Goal: Information Seeking & Learning: Learn about a topic

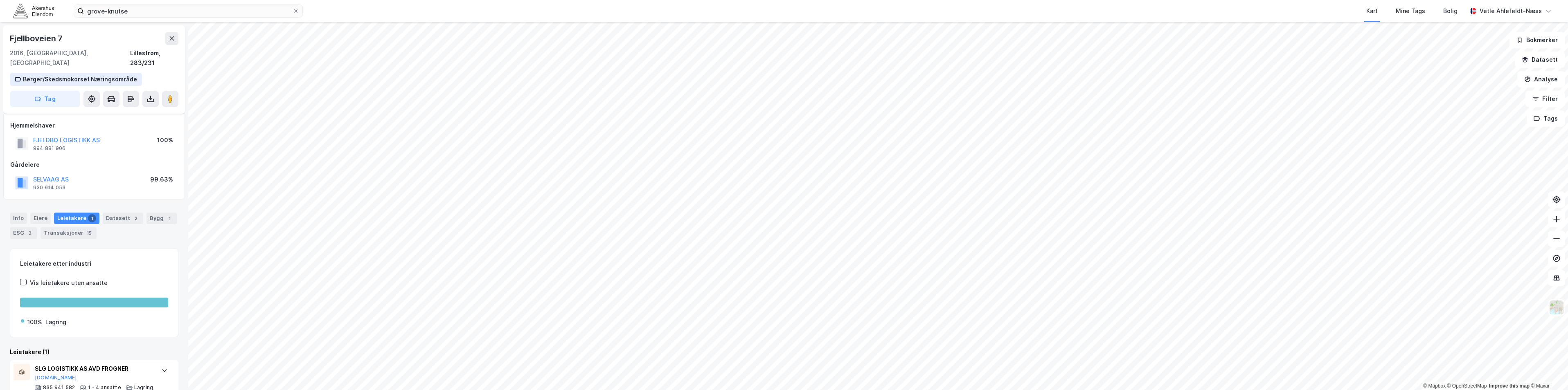
scroll to position [4, 0]
click at [180, 10] on input "grove-knutse" at bounding box center [188, 11] width 209 height 12
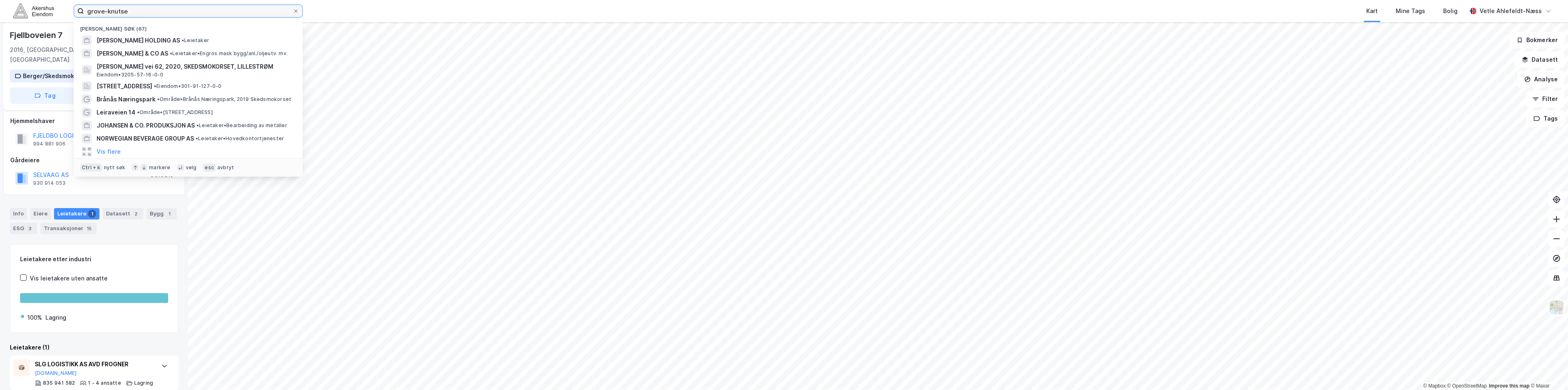
click at [180, 10] on input "grove-knutse" at bounding box center [188, 11] width 209 height 12
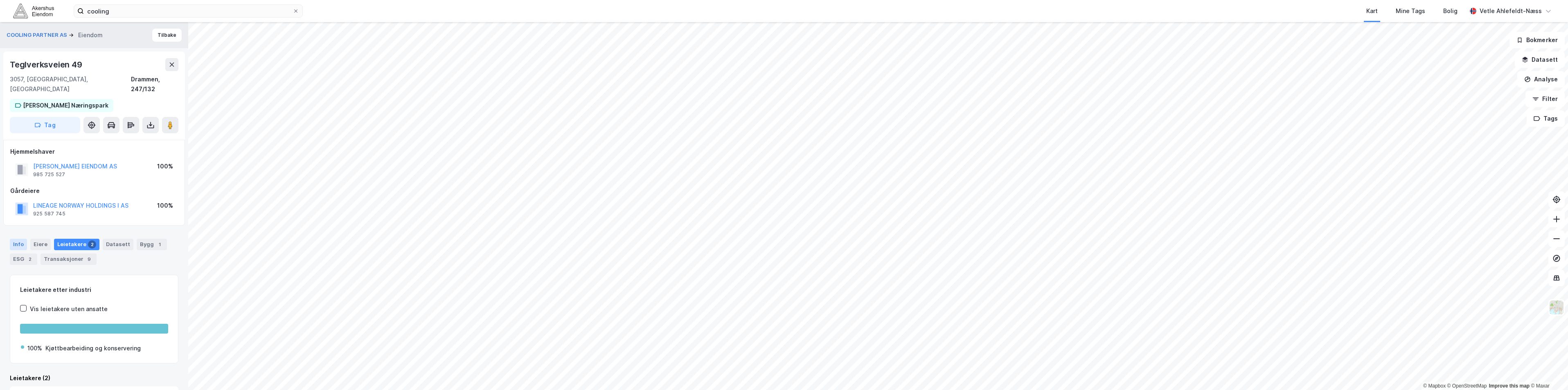
click at [19, 239] on div "Info" at bounding box center [18, 245] width 17 height 12
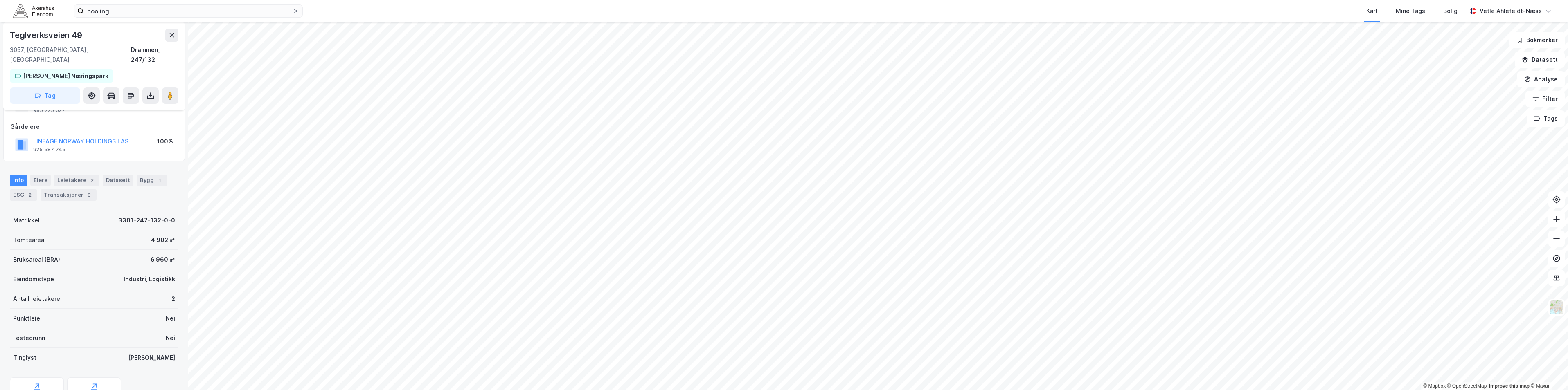
scroll to position [82, 0]
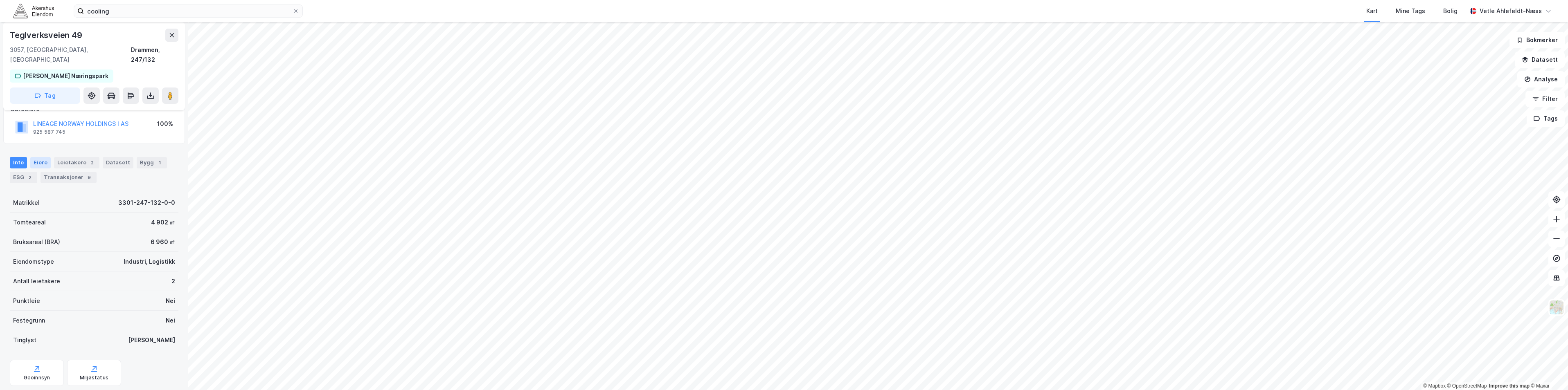
click at [45, 157] on div "Eiere" at bounding box center [41, 162] width 21 height 12
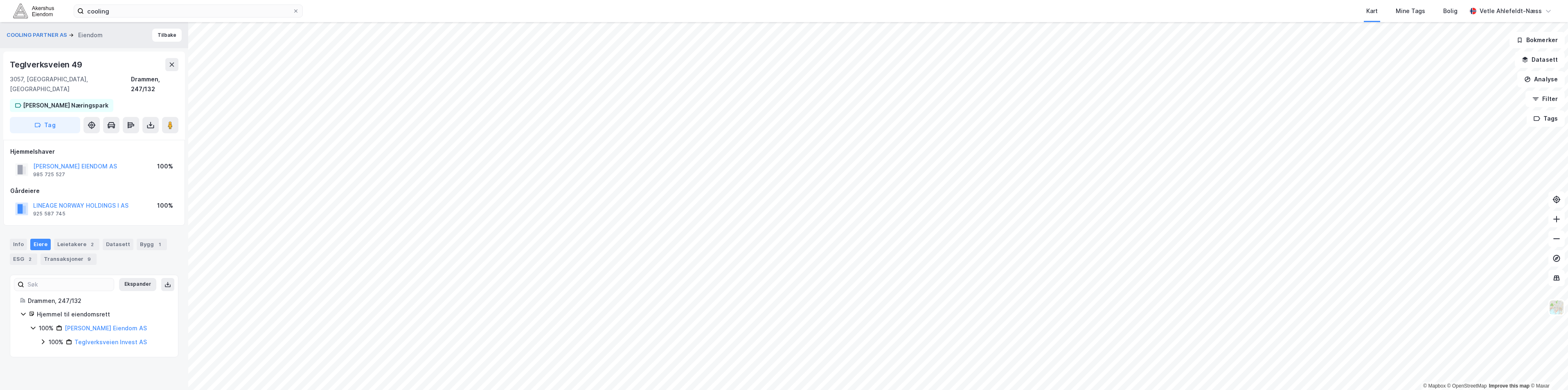
click at [41, 339] on icon at bounding box center [43, 342] width 7 height 7
click at [50, 352] on icon at bounding box center [52, 355] width 7 height 7
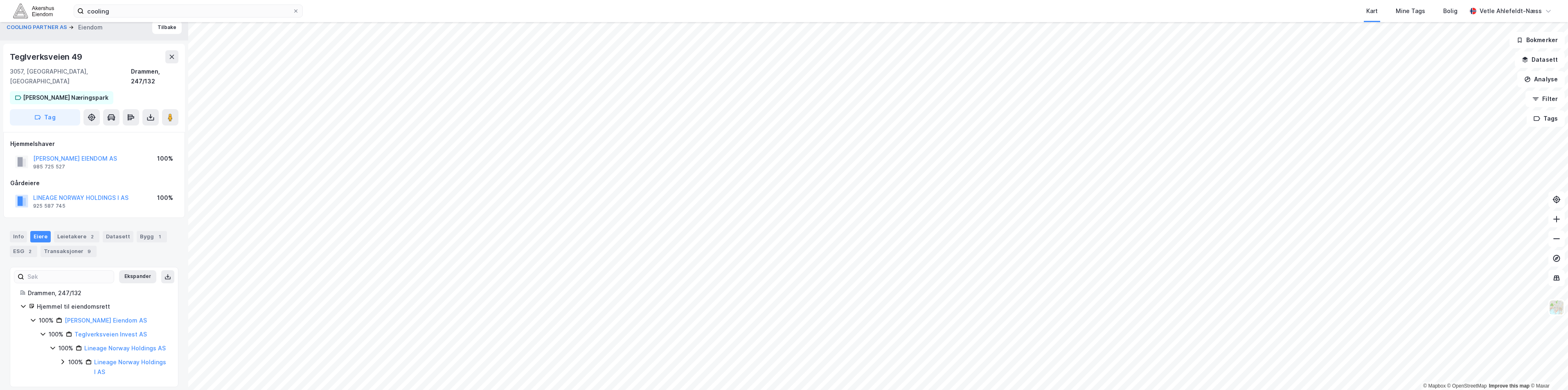
scroll to position [15, 0]
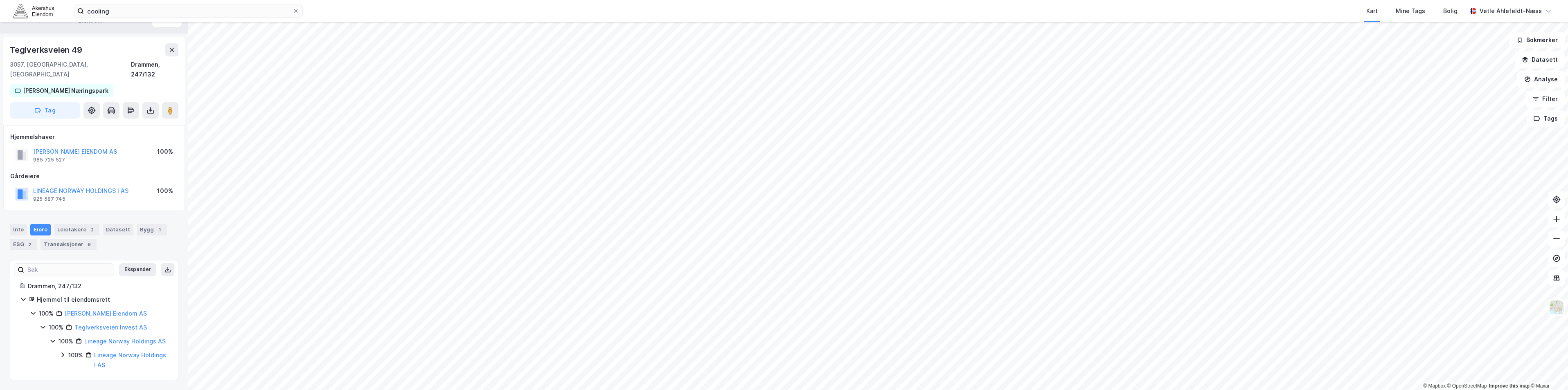
click at [67, 358] on div "100% Lineage Norway Holdings I AS" at bounding box center [113, 360] width 109 height 19
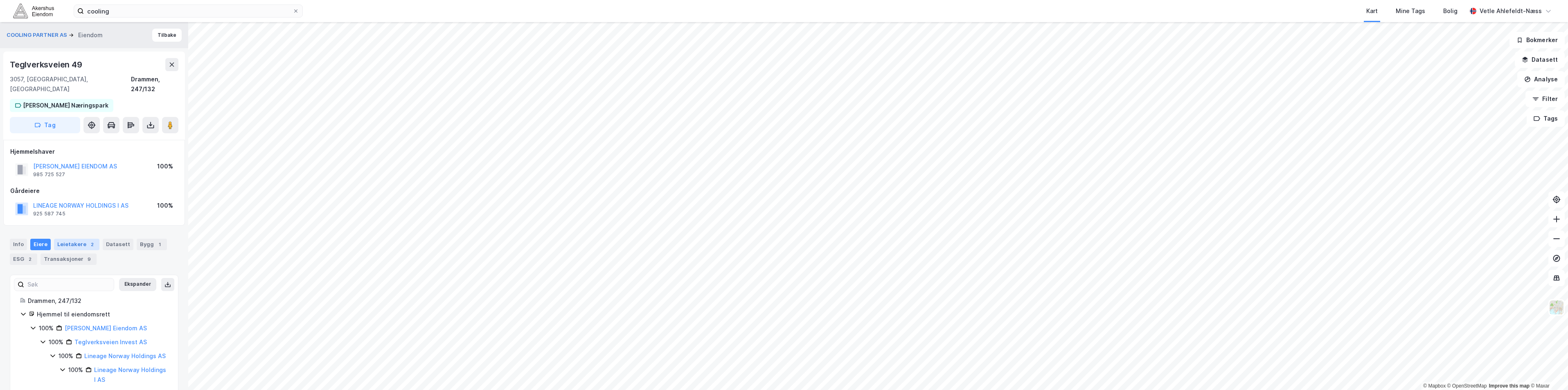
click at [82, 239] on div "Leietakere 2" at bounding box center [77, 245] width 46 height 12
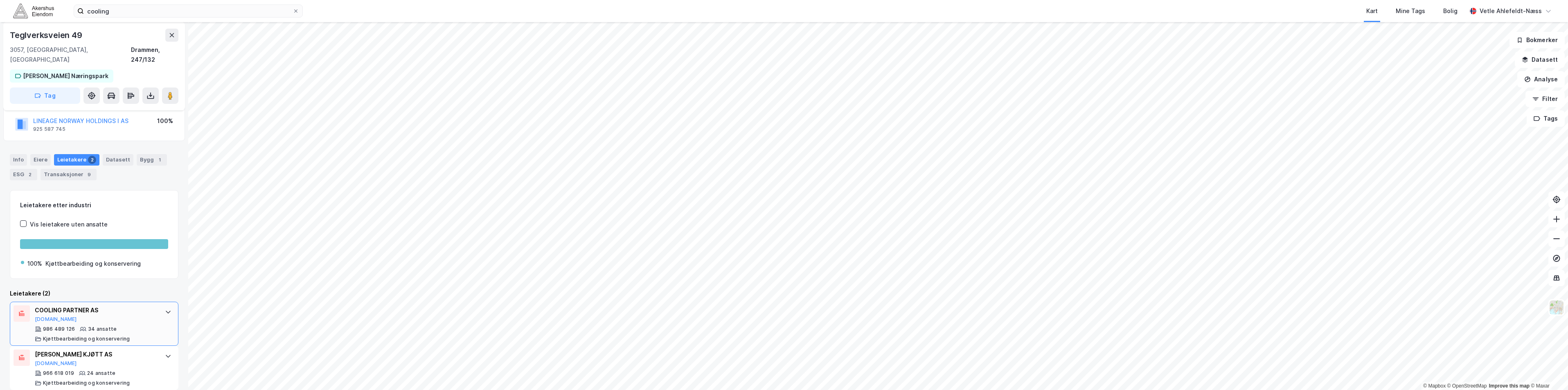
click at [121, 336] on div "Kjøttbearbeiding og konservering" at bounding box center [86, 339] width 87 height 7
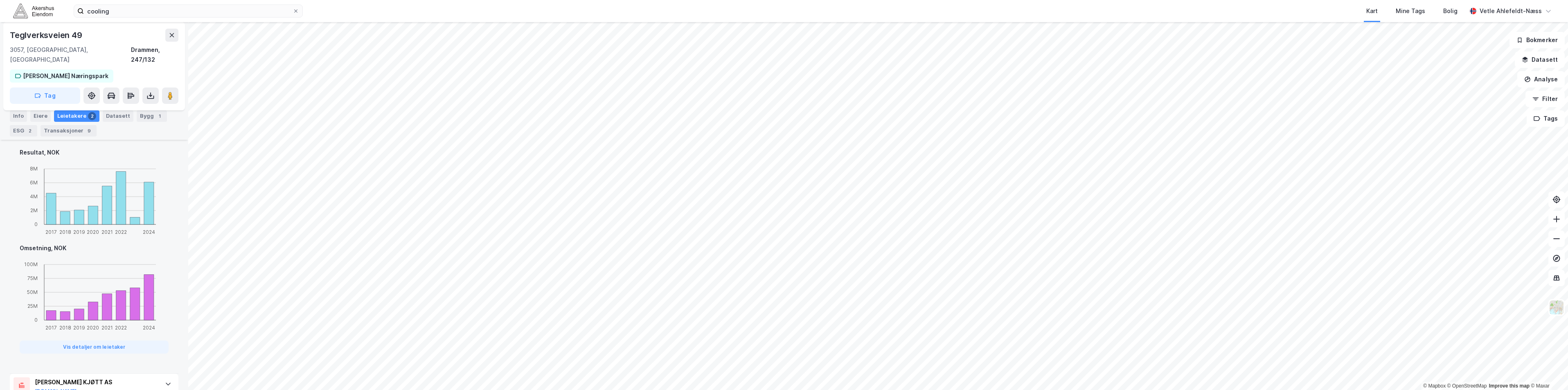
scroll to position [501, 0]
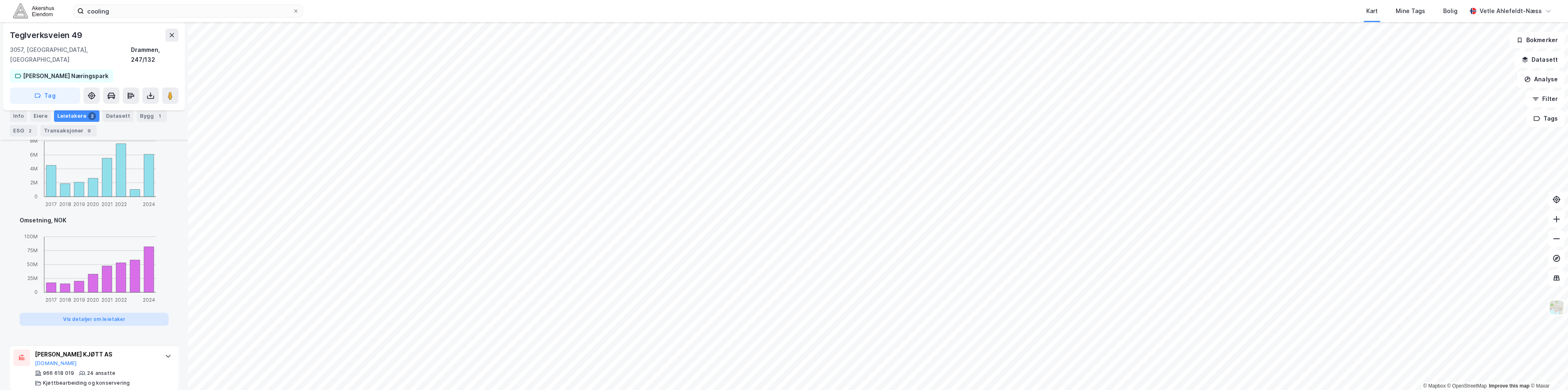
click at [138, 313] on button "Vis detaljer om leietaker" at bounding box center [94, 319] width 149 height 13
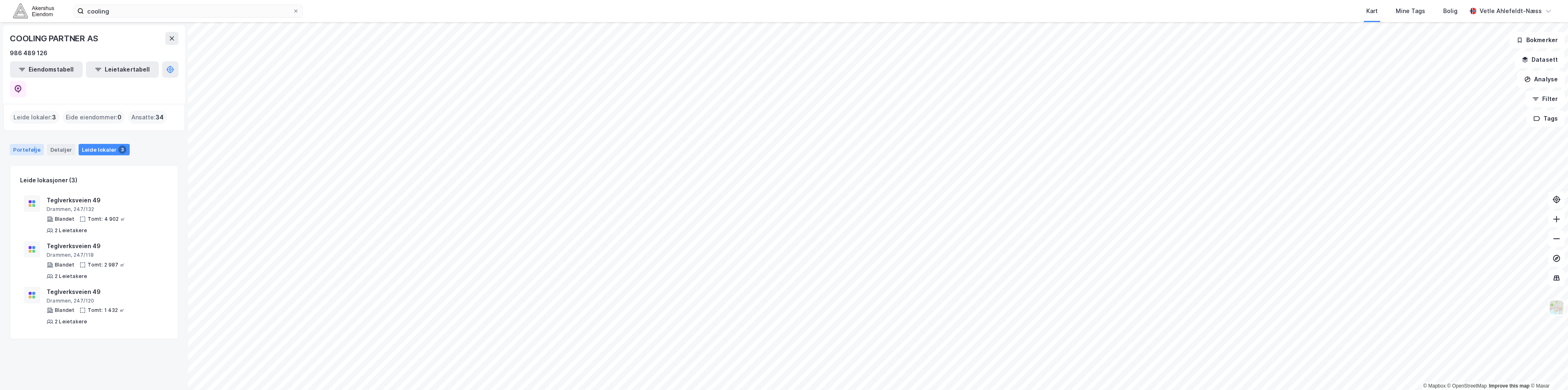
click at [33, 144] on div "Portefølje" at bounding box center [27, 150] width 34 height 12
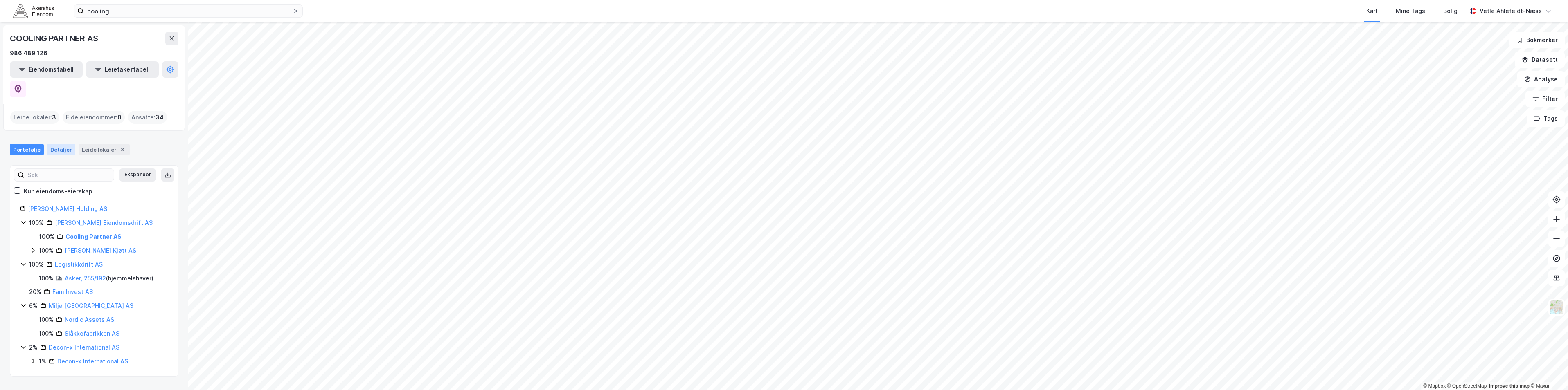
drag, startPoint x: 33, startPoint y: 131, endPoint x: 57, endPoint y: 134, distance: 24.2
click at [57, 144] on div "Detaljer" at bounding box center [61, 150] width 28 height 12
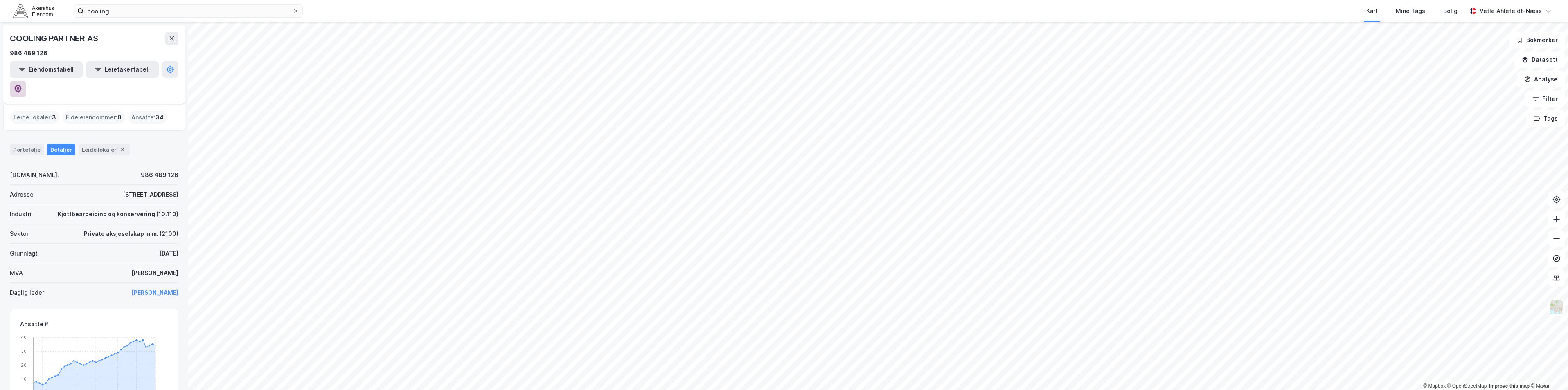
scroll to position [41, 0]
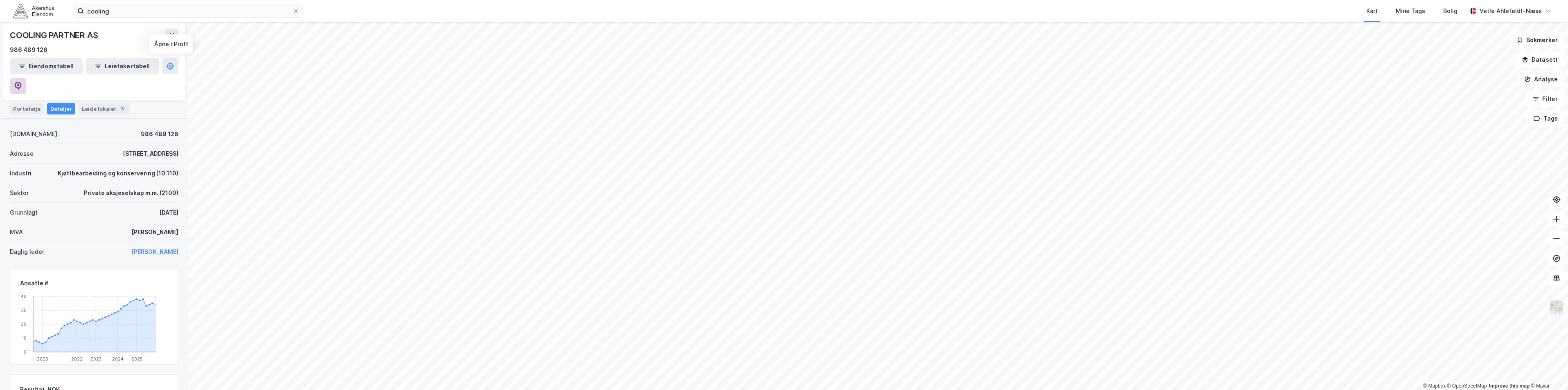
click at [22, 82] on icon at bounding box center [18, 85] width 7 height 8
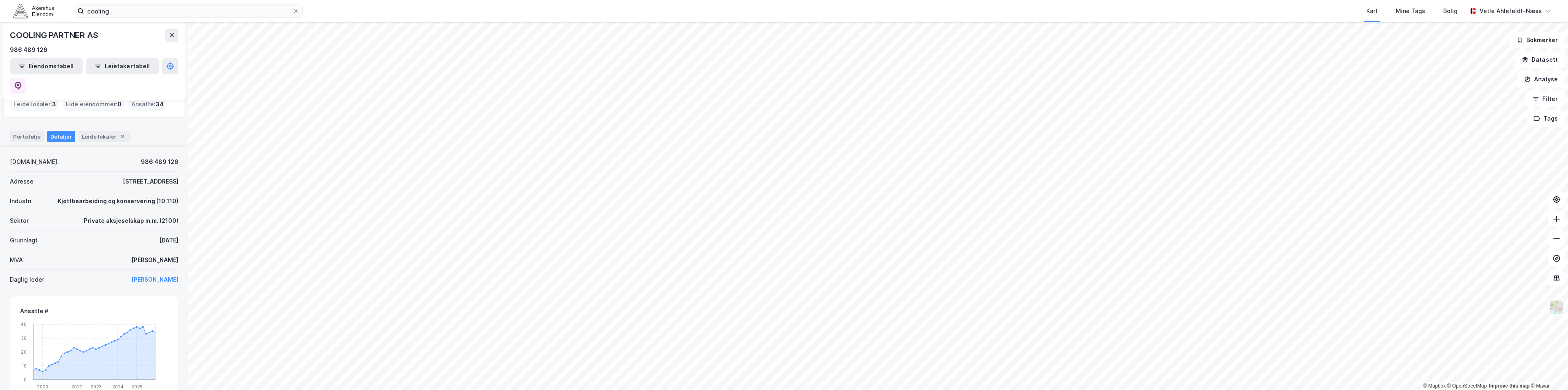
scroll to position [0, 0]
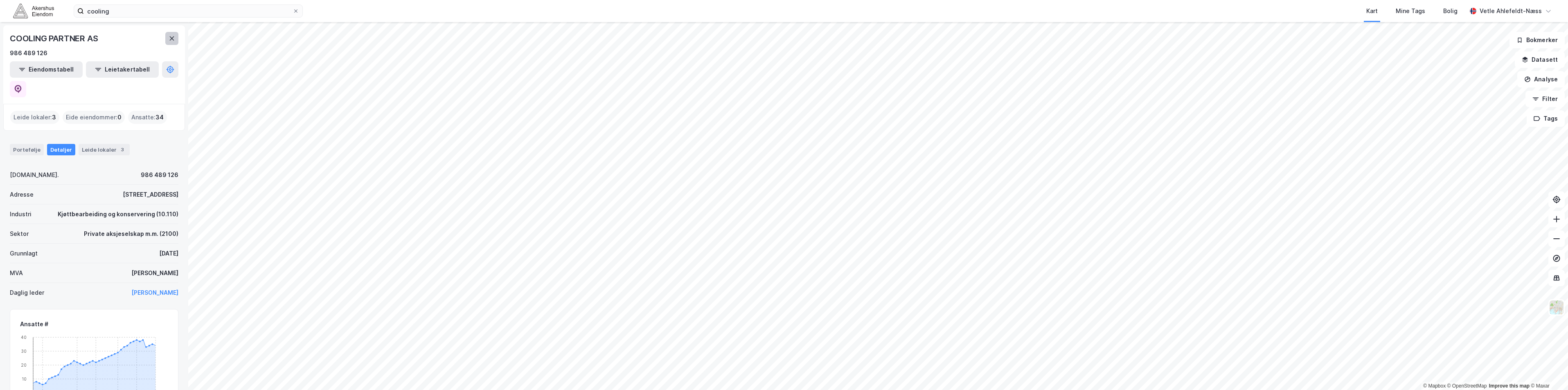
click at [175, 41] on icon at bounding box center [172, 38] width 7 height 7
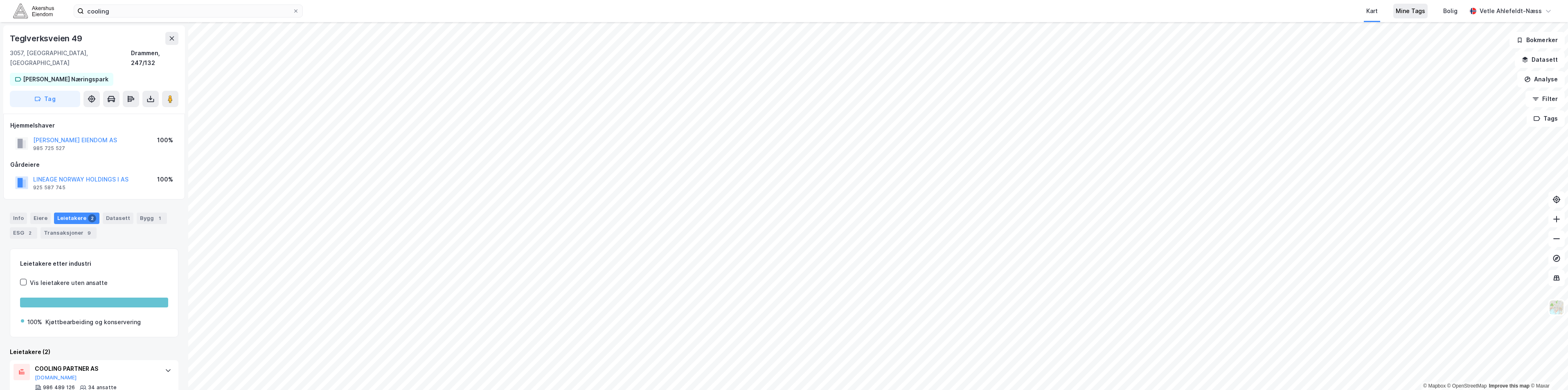
click at [1420, 10] on div "Mine Tags" at bounding box center [1410, 11] width 29 height 10
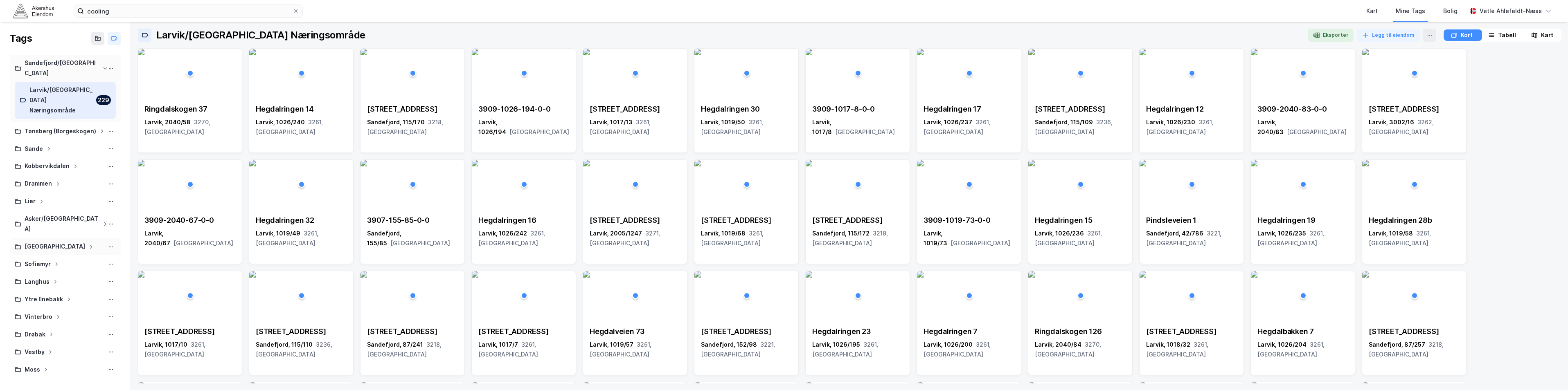
click at [65, 242] on div "[GEOGRAPHIC_DATA]" at bounding box center [65, 246] width 101 height 10
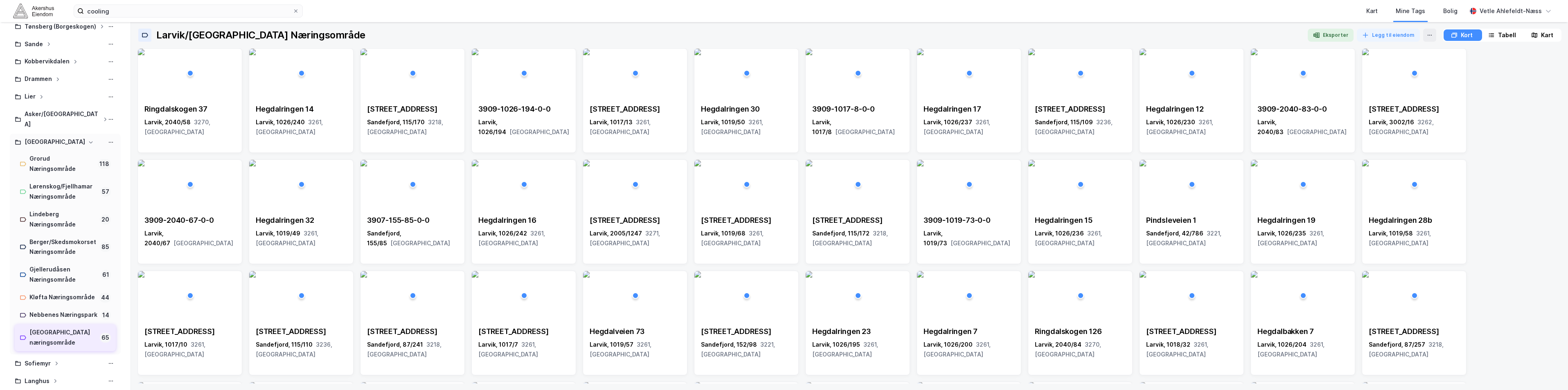
scroll to position [164, 0]
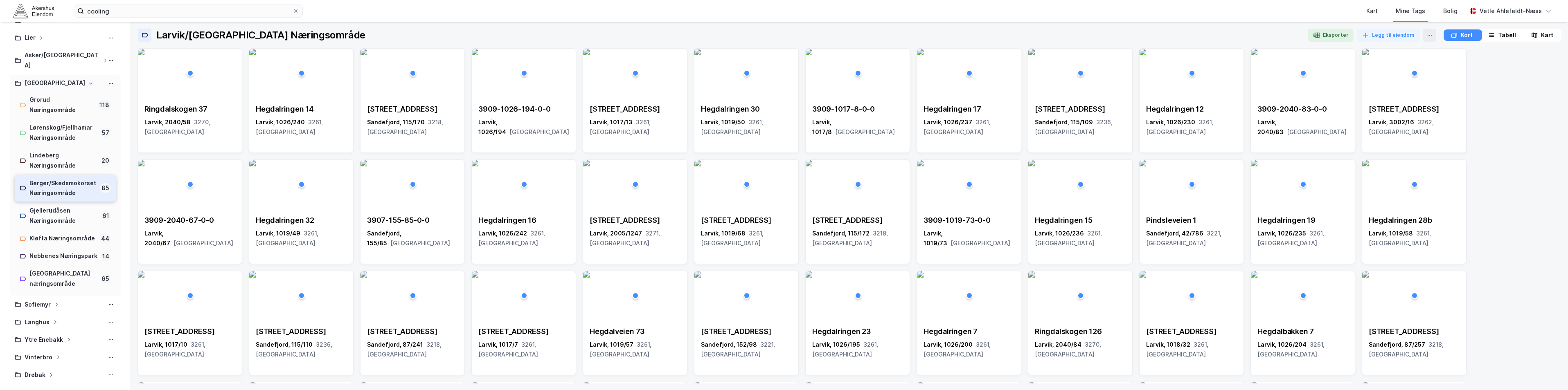
click at [65, 178] on div "Berger/Skedsmokorset Næringsområde" at bounding box center [63, 189] width 67 height 21
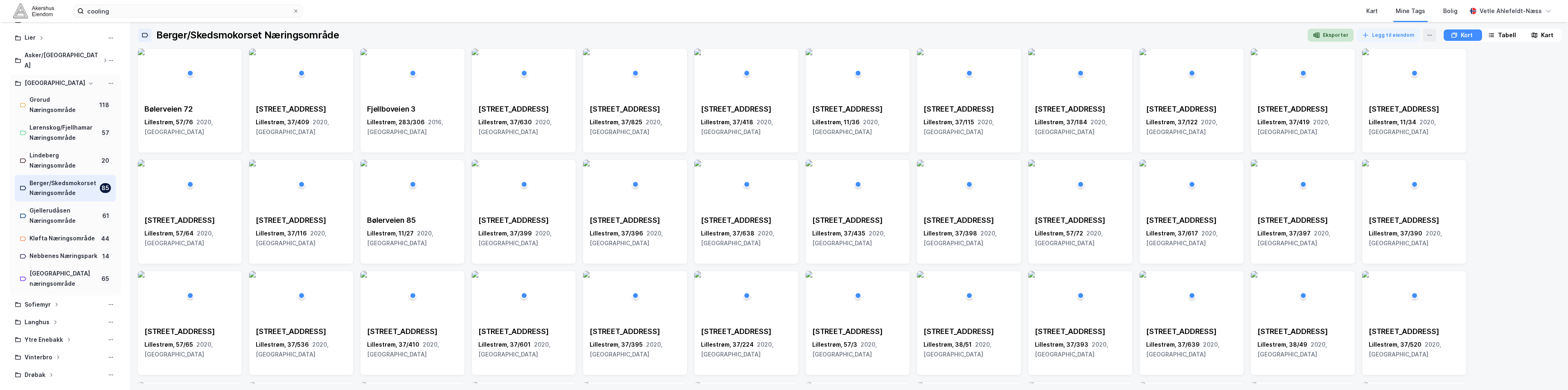
click at [1326, 40] on button "Eksporter" at bounding box center [1330, 35] width 46 height 13
click at [1208, 24] on div "Berger/Skedsmokorset Næringsområde Eksporter Legg til eiendom Kort [GEOGRAPHIC_…" at bounding box center [849, 206] width 1437 height 368
click at [1377, 9] on div "Kart" at bounding box center [1372, 11] width 12 height 10
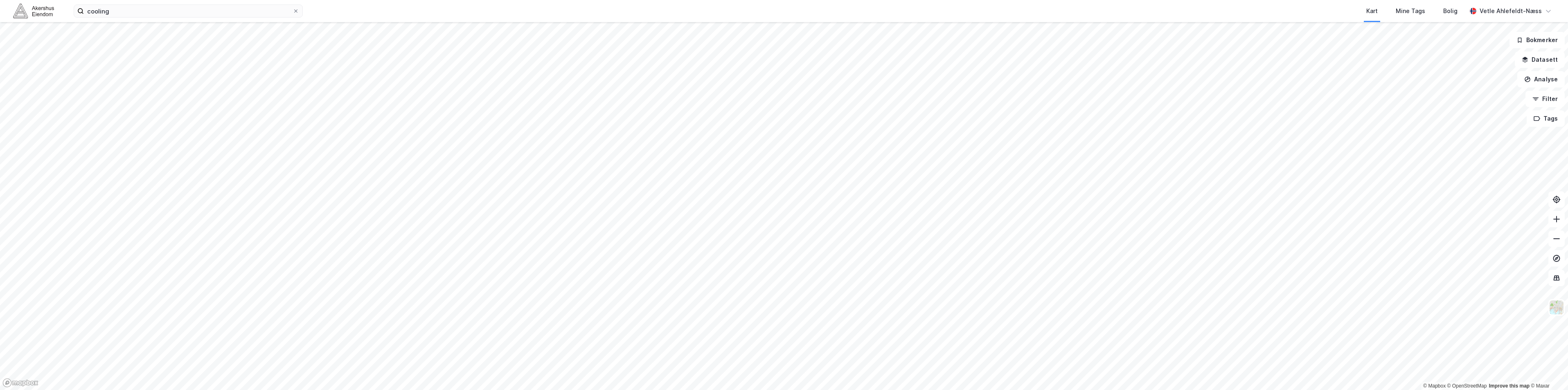
click at [209, 18] on div "cooling Kart Mine Tags [PERSON_NAME] Ahlefeldt-Næss" at bounding box center [784, 11] width 1568 height 22
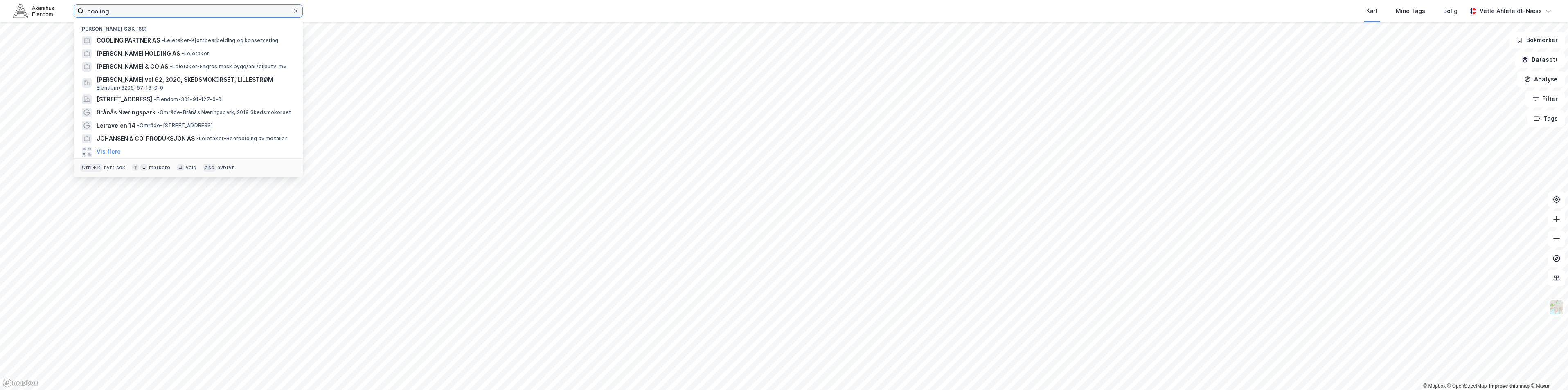
click at [211, 12] on input "cooling" at bounding box center [188, 11] width 209 height 12
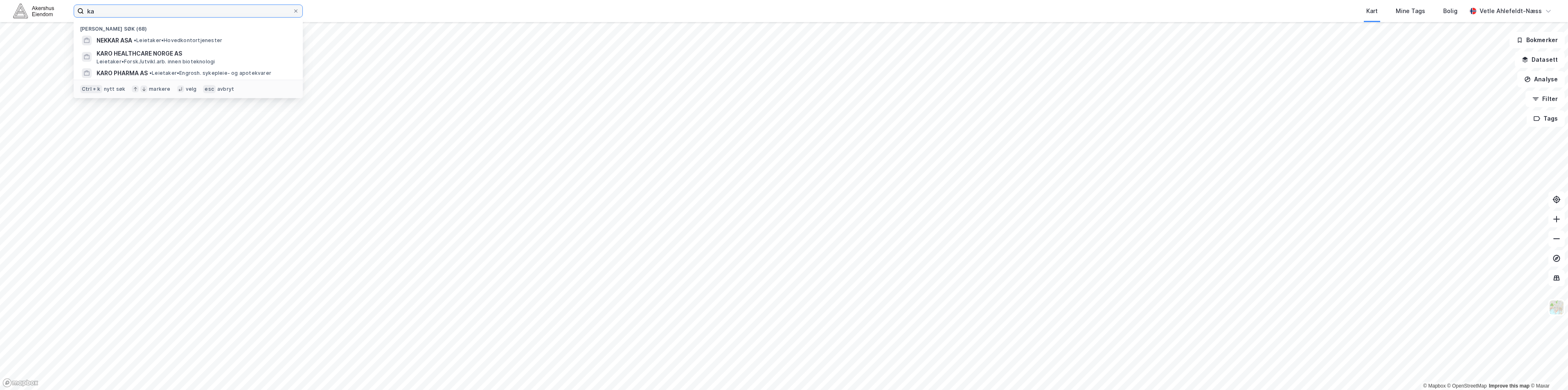
type input "k"
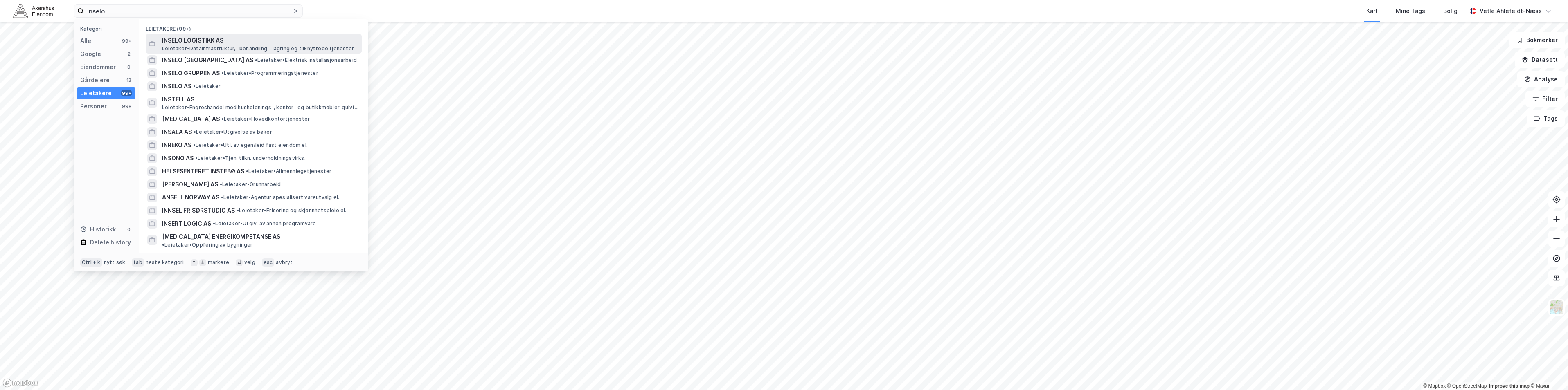
click at [245, 38] on span "INSELO LOGISTIKK AS" at bounding box center [260, 40] width 197 height 10
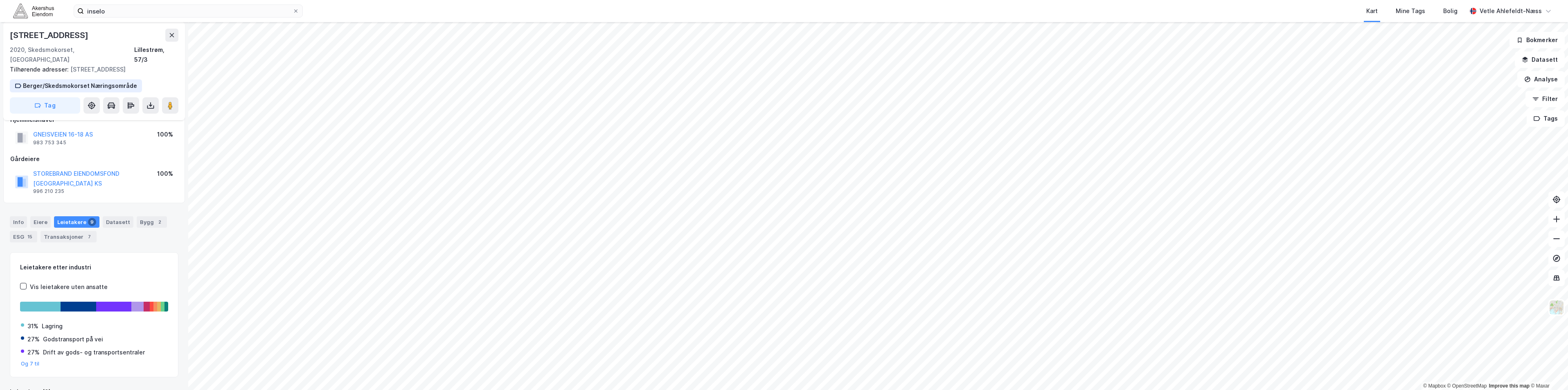
scroll to position [42, 0]
click at [977, 12] on div "inselo Kart Mine Tags [PERSON_NAME] Ahlefeldt-Næss © Mapbox © OpenStreetMap Imp…" at bounding box center [784, 195] width 1568 height 390
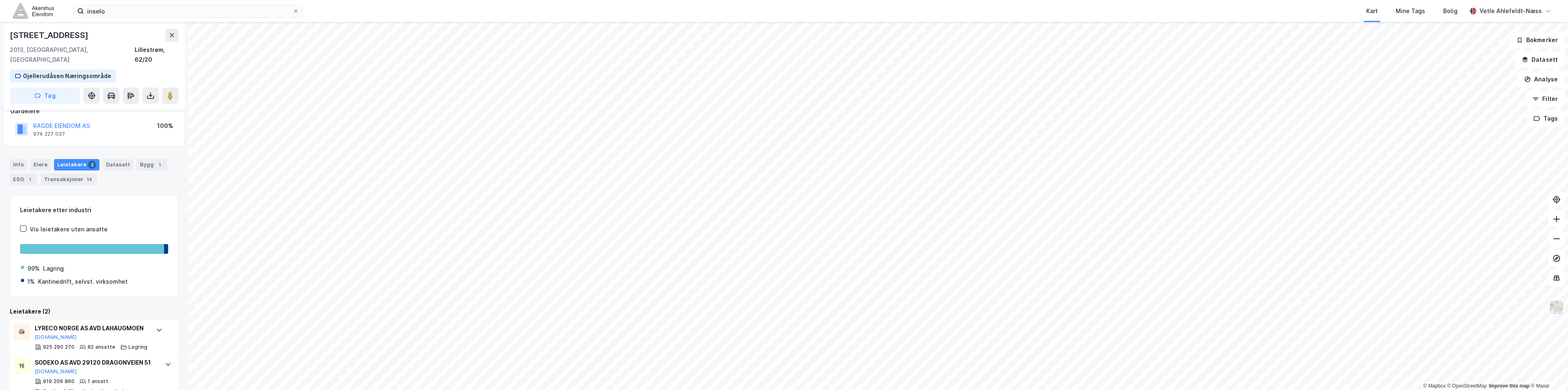
scroll to position [72, 0]
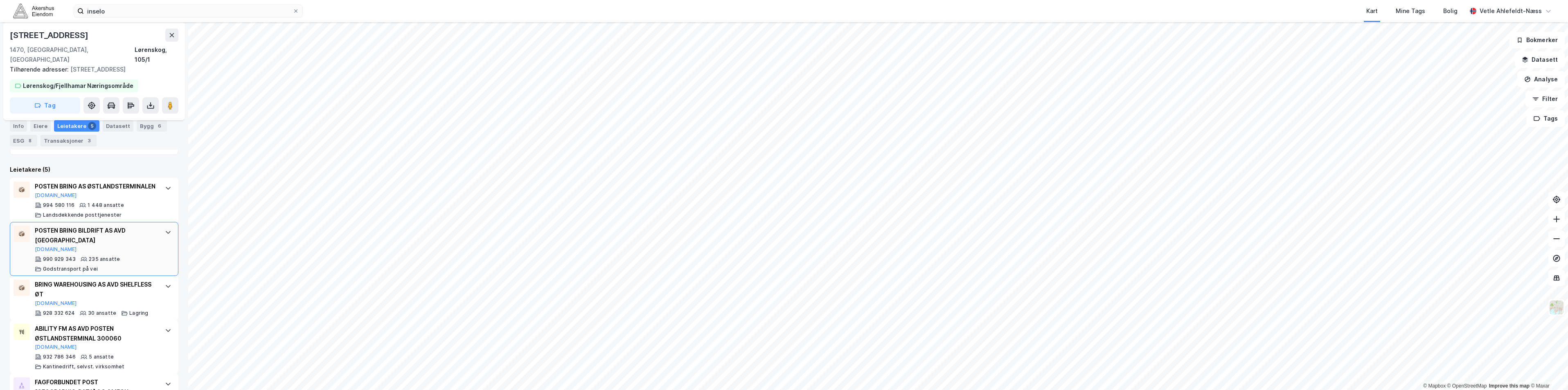
scroll to position [256, 0]
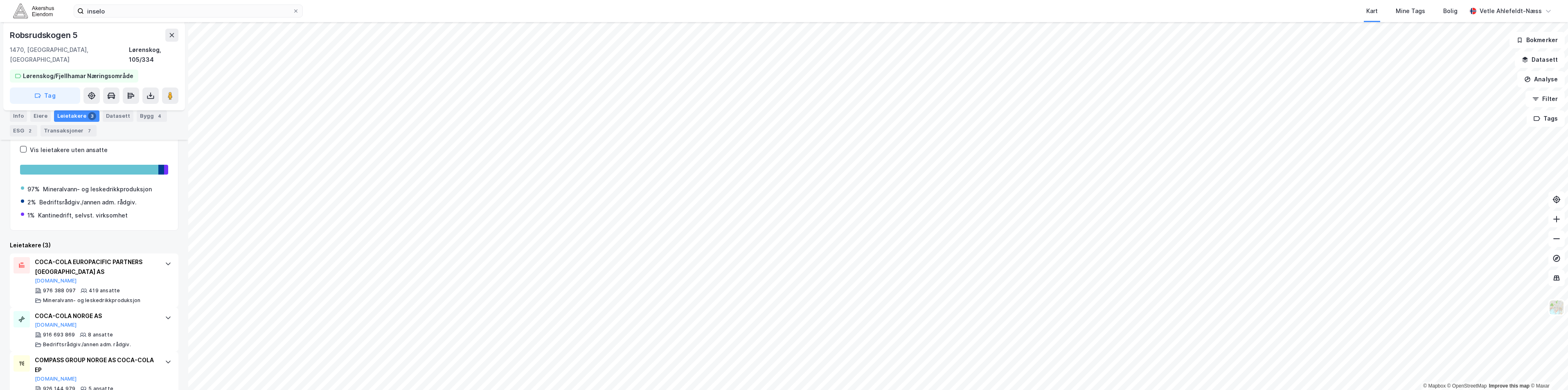
scroll to position [148, 0]
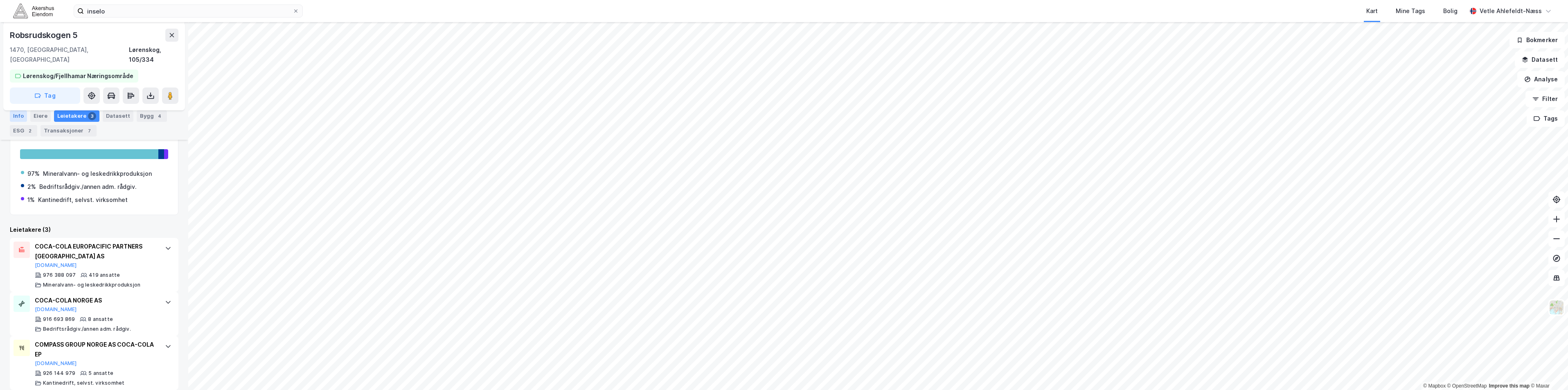
click at [22, 120] on div "Info" at bounding box center [18, 116] width 17 height 12
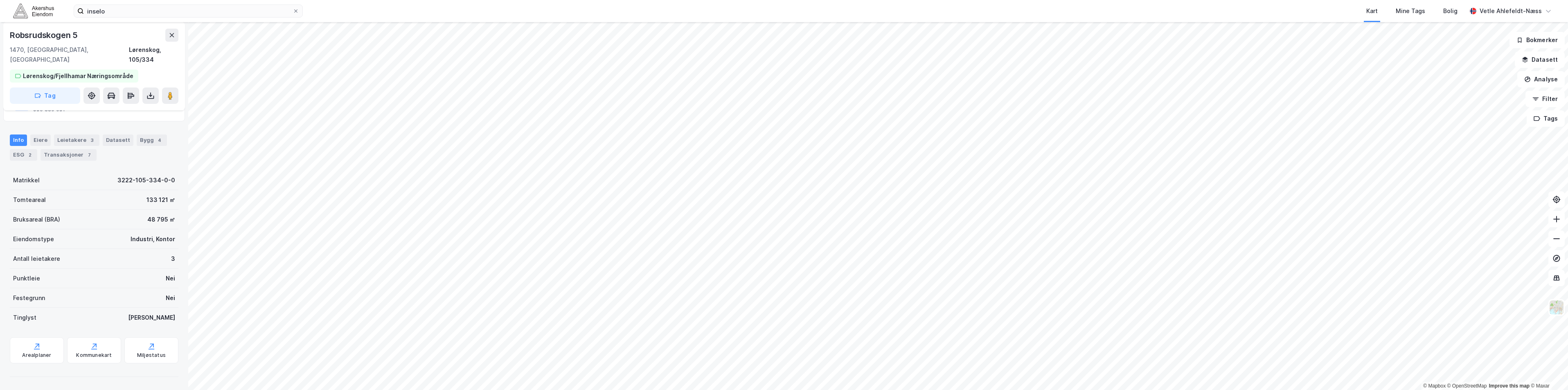
scroll to position [68, 0]
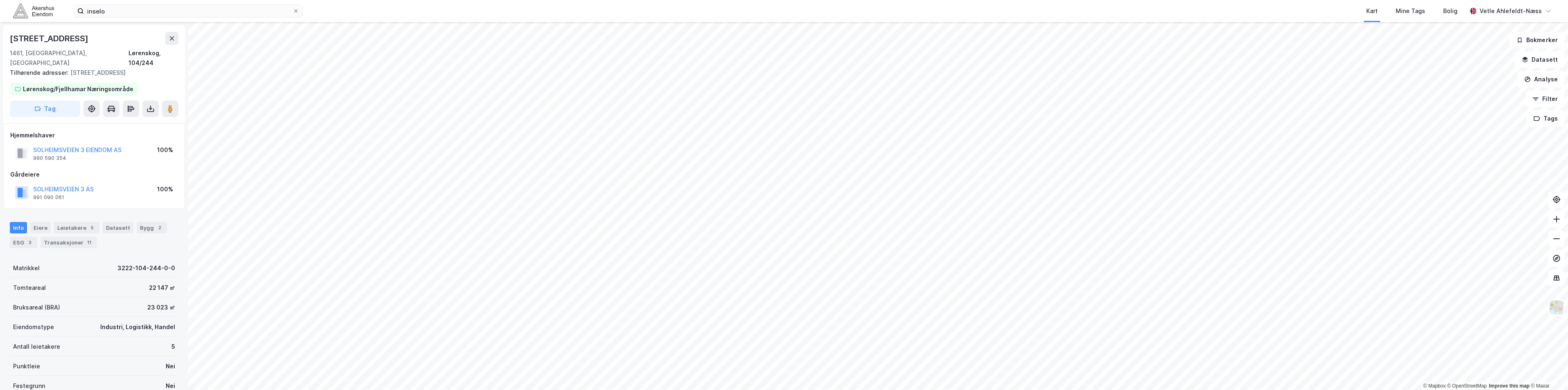
scroll to position [68, 0]
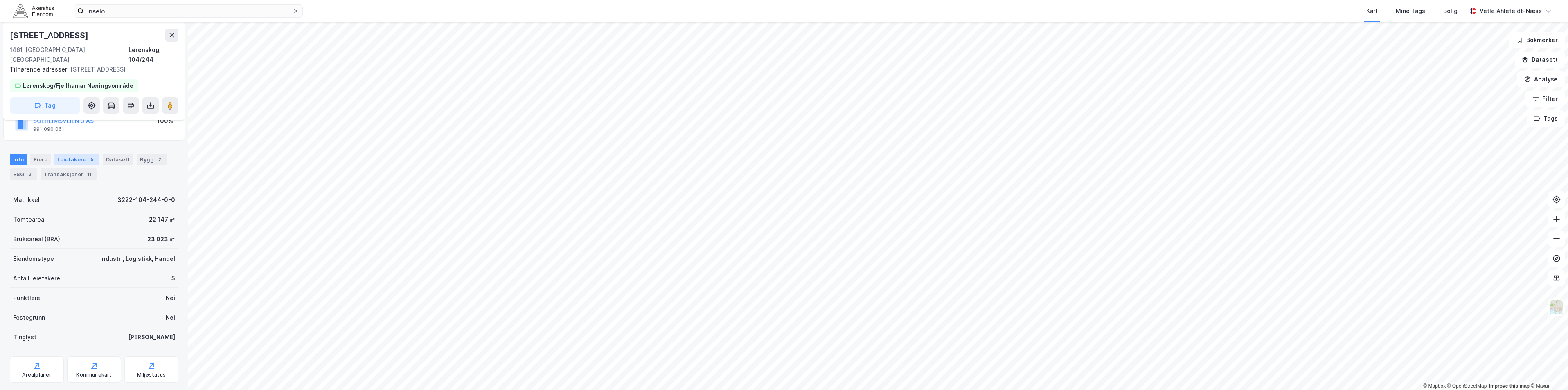
click at [60, 154] on div "Leietakere 5" at bounding box center [77, 159] width 46 height 12
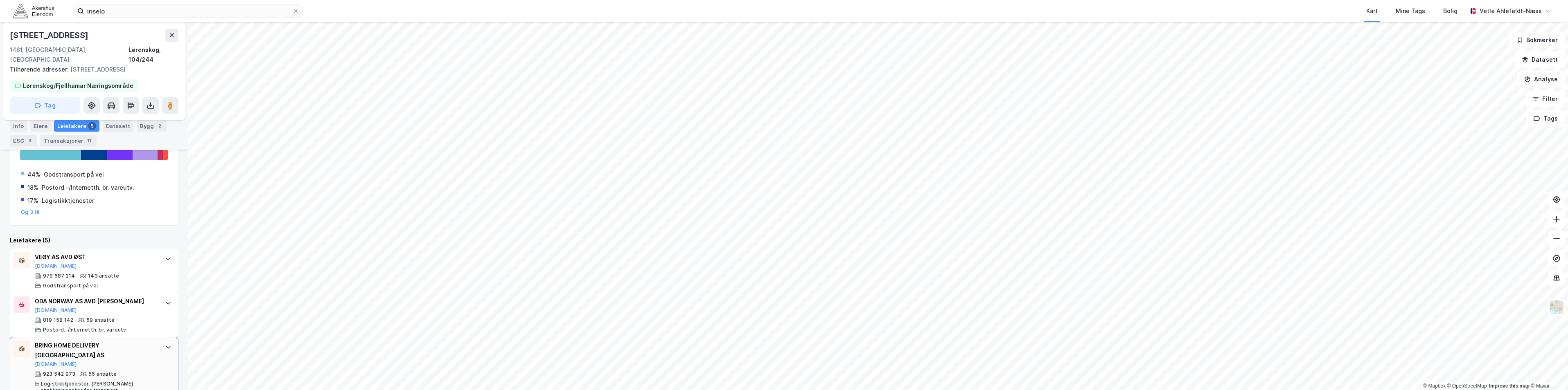
scroll to position [243, 0]
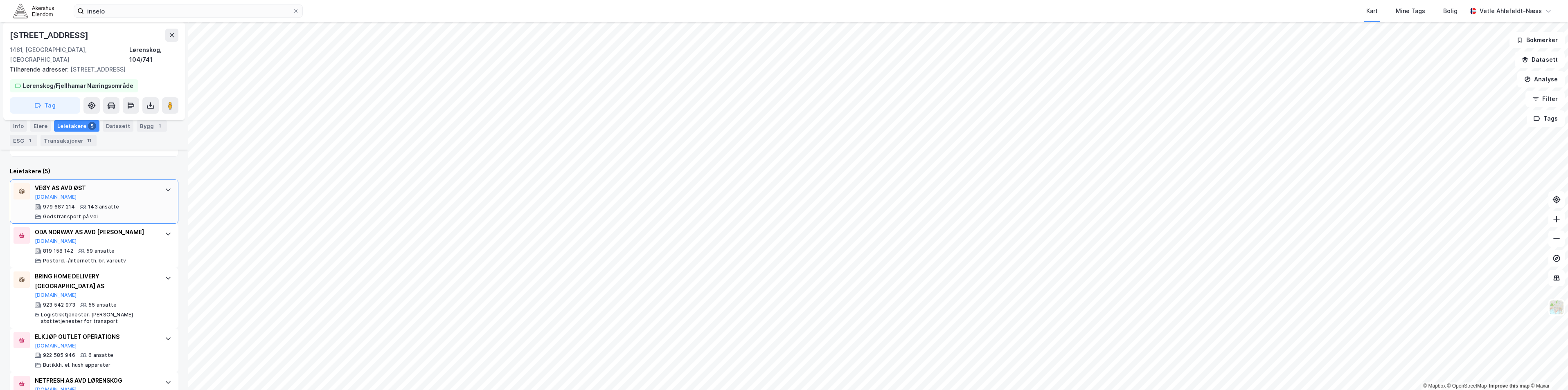
scroll to position [243, 0]
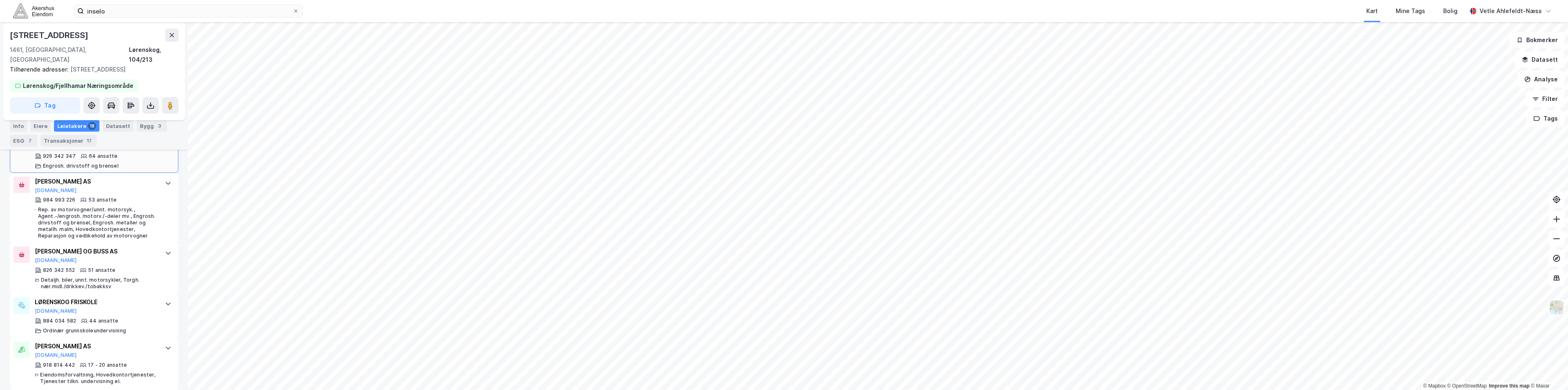
scroll to position [394, 0]
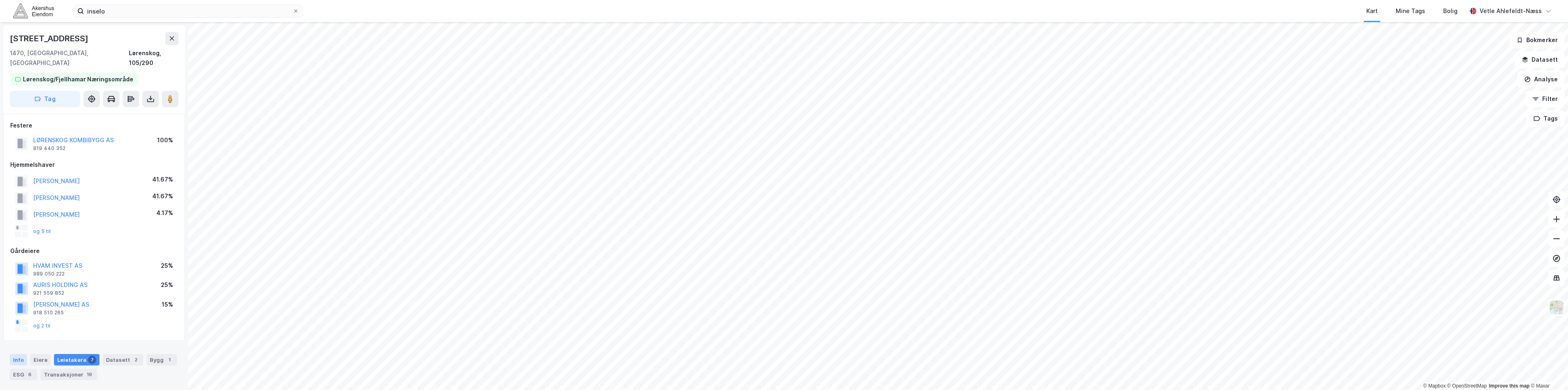
click at [18, 354] on div "Info" at bounding box center [18, 360] width 17 height 12
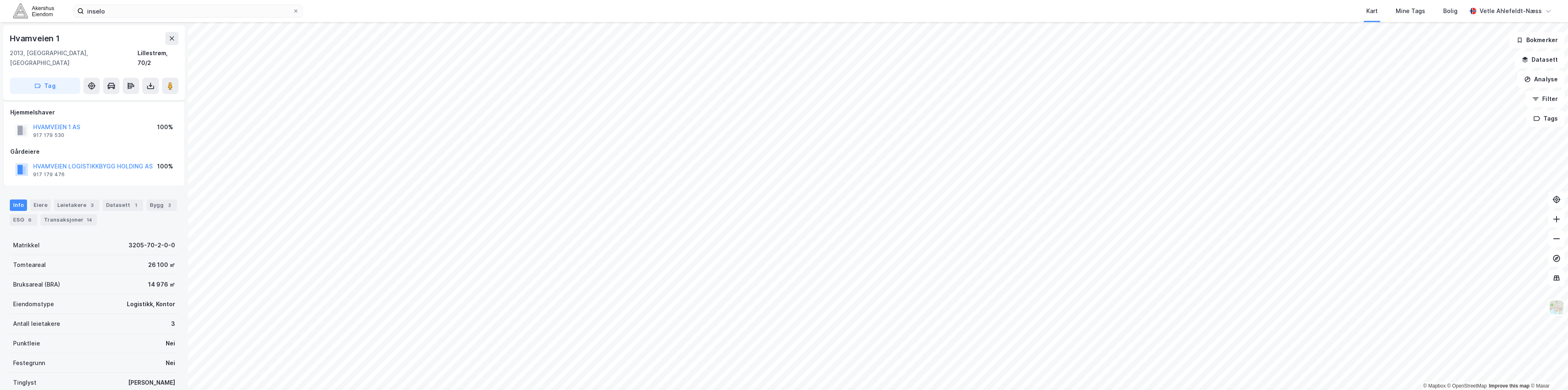
scroll to position [3, 0]
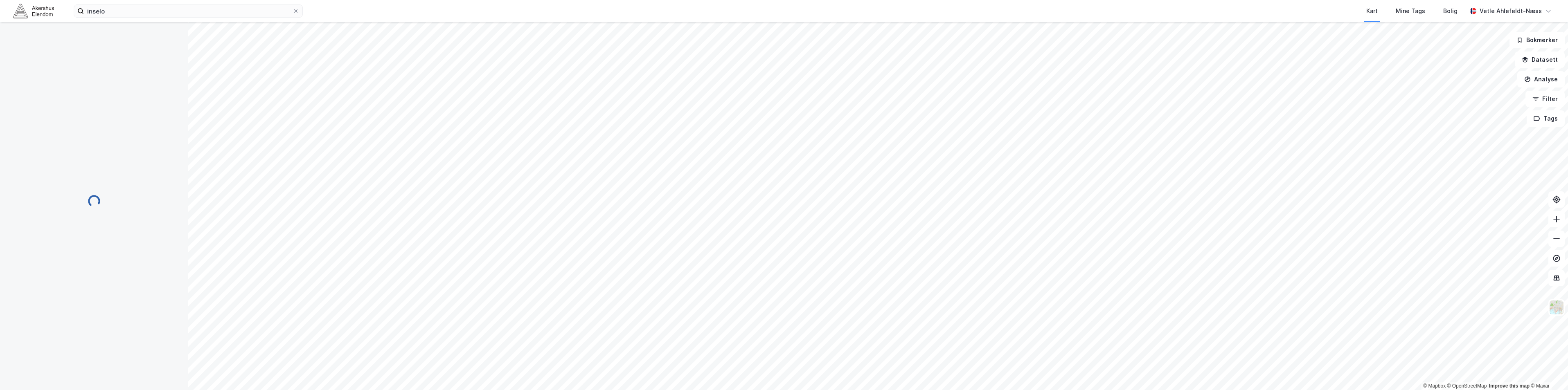
scroll to position [3, 0]
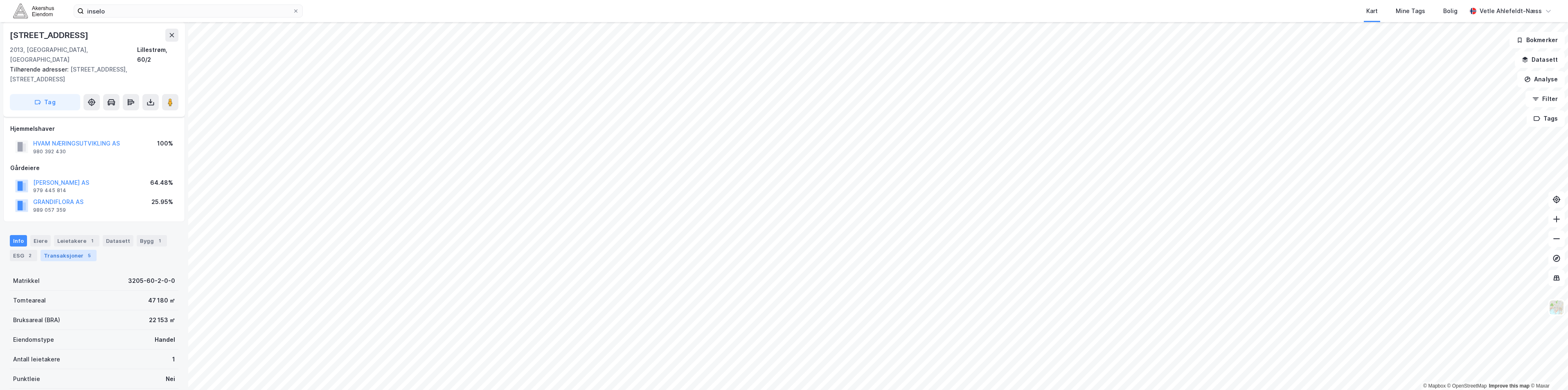
click at [44, 250] on div "Transaksjoner 5" at bounding box center [69, 256] width 56 height 12
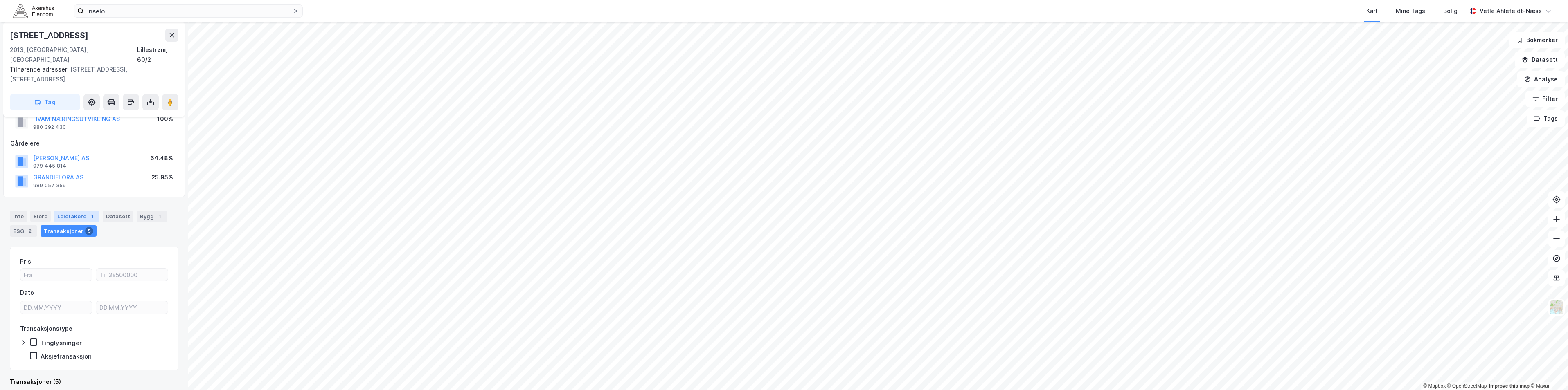
click at [73, 211] on div "Leietakere 1" at bounding box center [77, 216] width 46 height 12
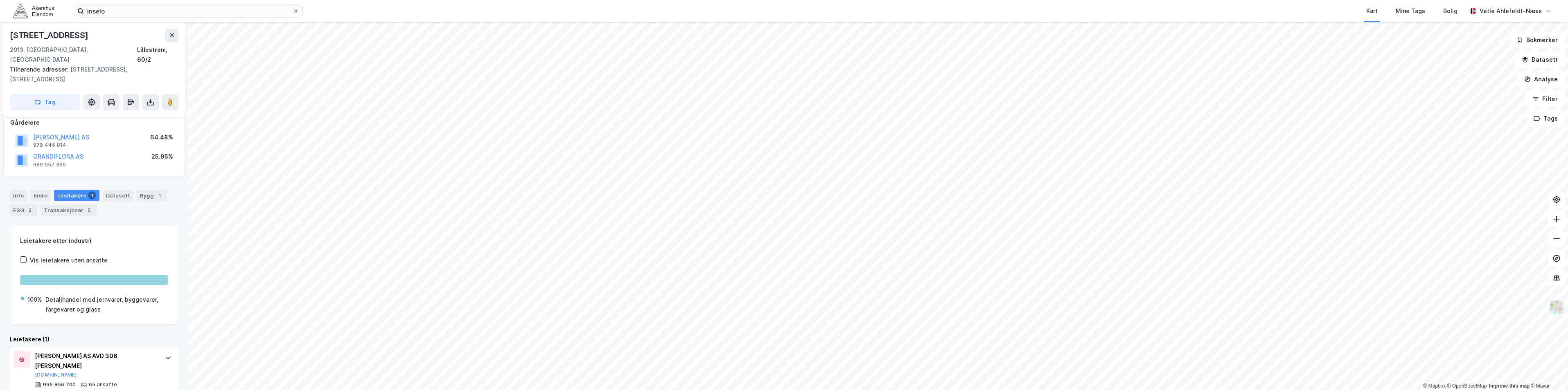
scroll to position [67, 0]
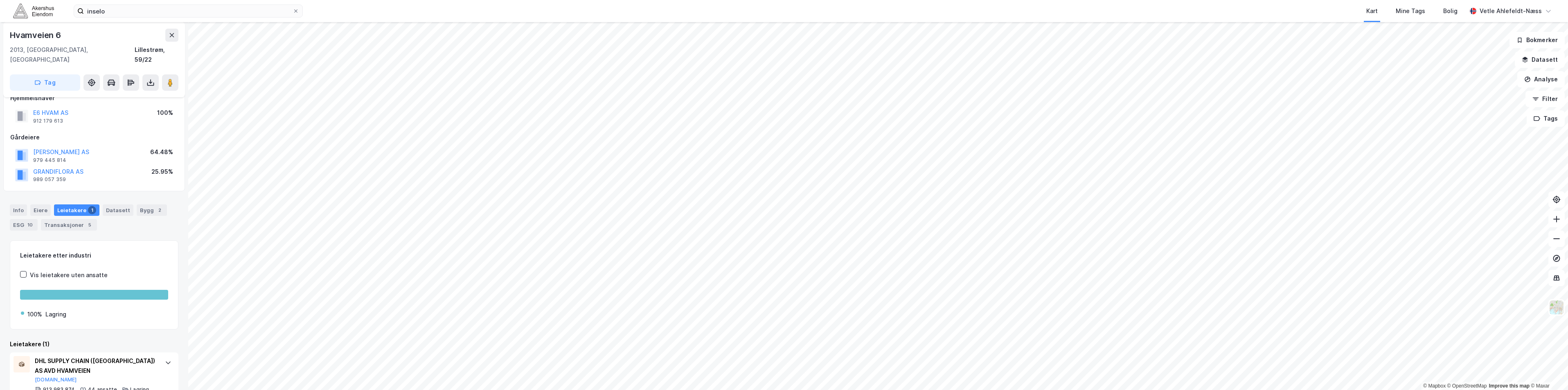
scroll to position [21, 0]
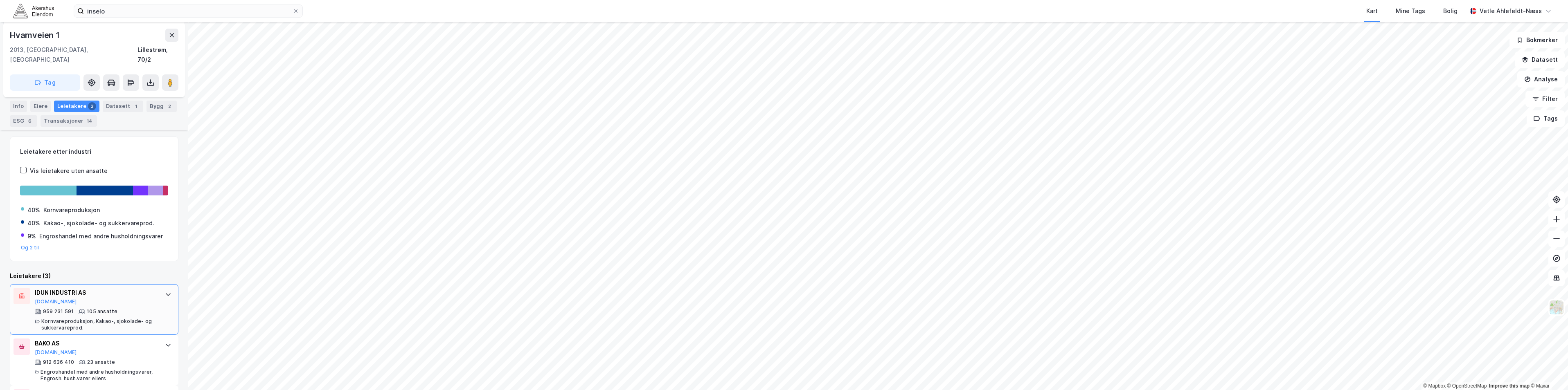
scroll to position [139, 0]
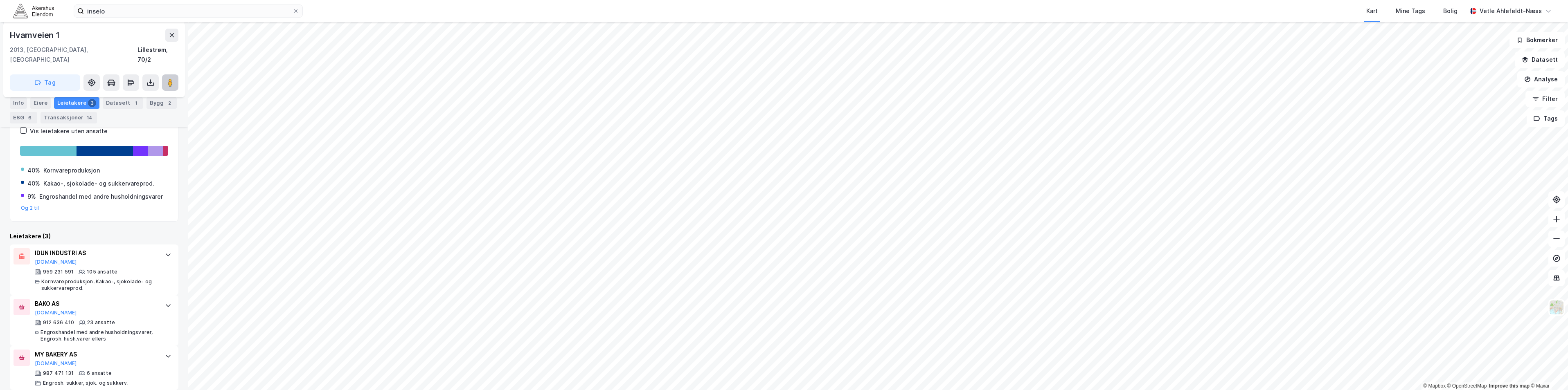
click at [167, 78] on icon at bounding box center [170, 82] width 8 height 8
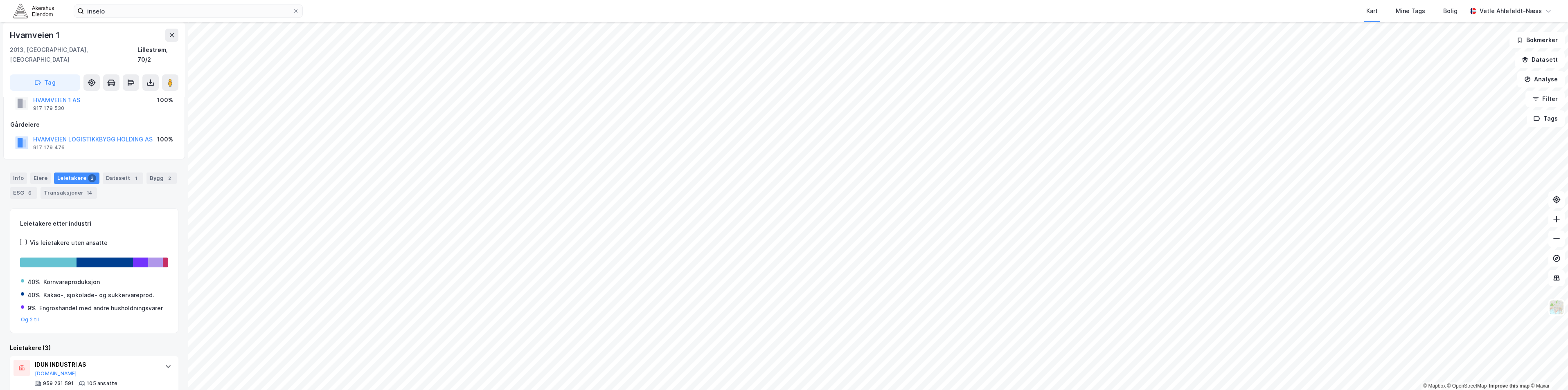
scroll to position [0, 0]
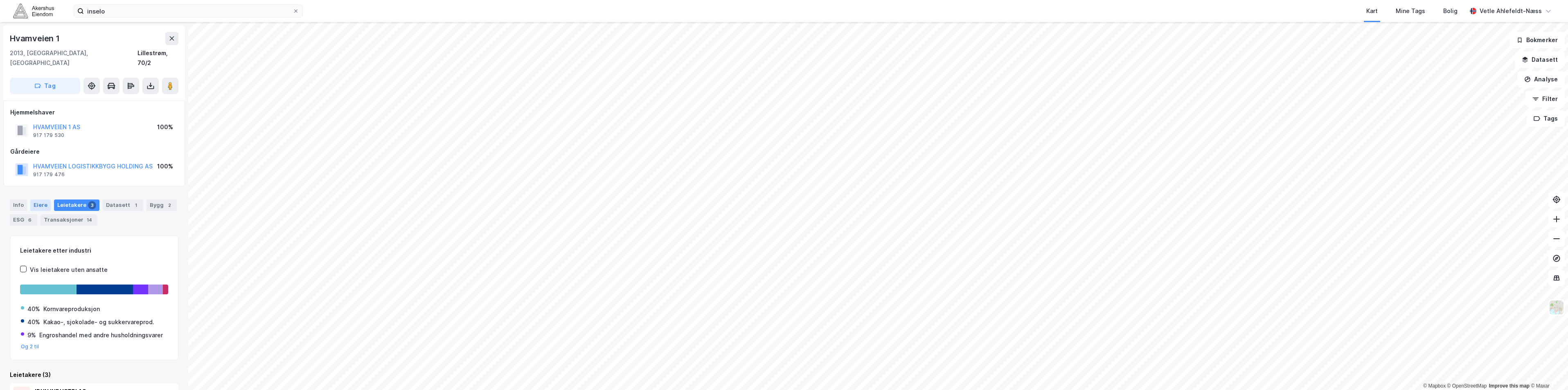
click at [38, 200] on div "Eiere" at bounding box center [41, 205] width 21 height 12
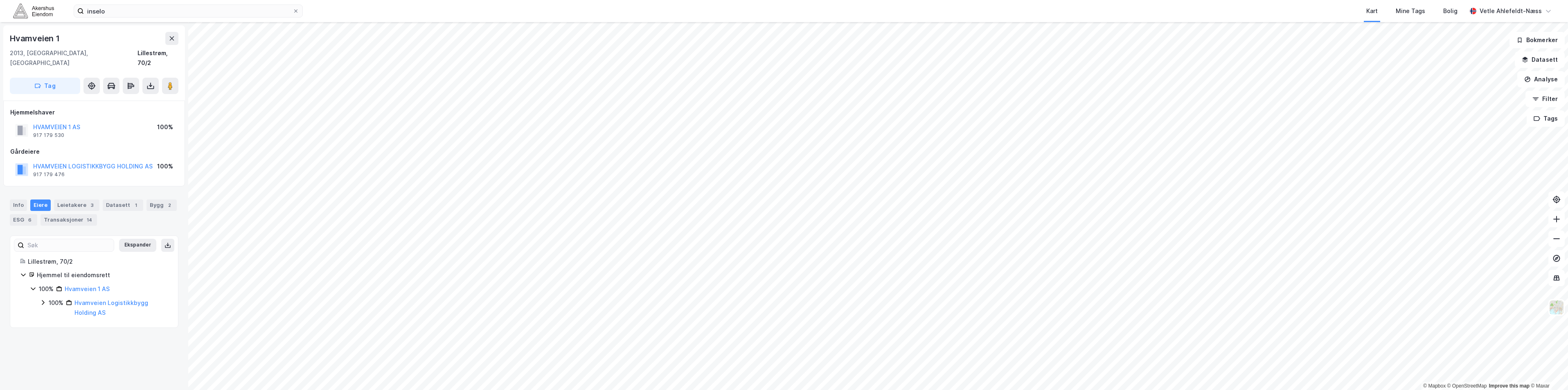
click at [130, 239] on button "Ekspander" at bounding box center [138, 246] width 37 height 13
click at [139, 240] on button "Minimer" at bounding box center [141, 246] width 30 height 13
click at [21, 200] on div "Info" at bounding box center [18, 205] width 17 height 12
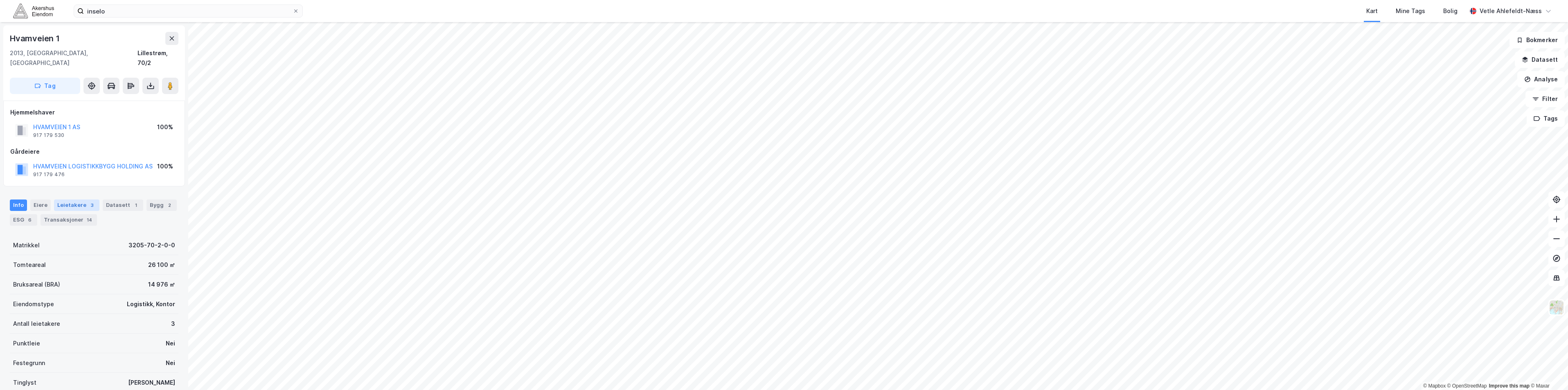
click at [80, 200] on div "Leietakere 3" at bounding box center [77, 205] width 46 height 12
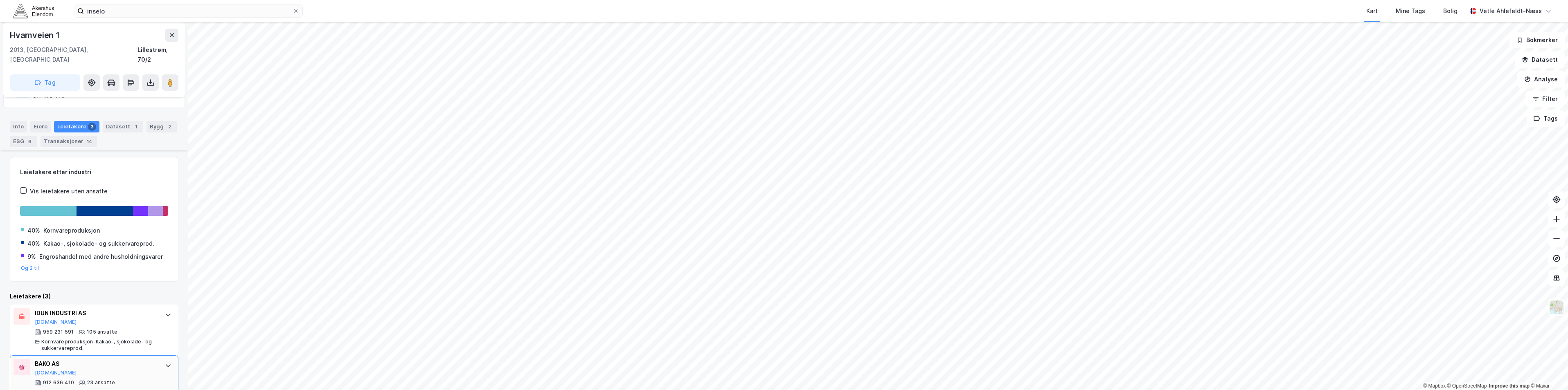
scroll to position [139, 0]
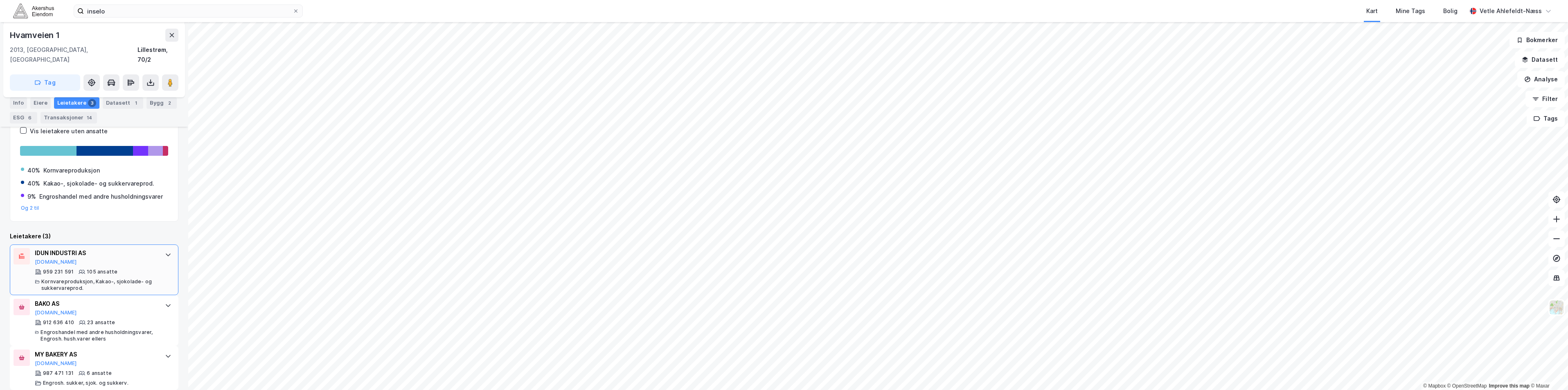
click at [124, 256] on div "IDUN INDUSTRI AS [DOMAIN_NAME]" at bounding box center [96, 257] width 122 height 17
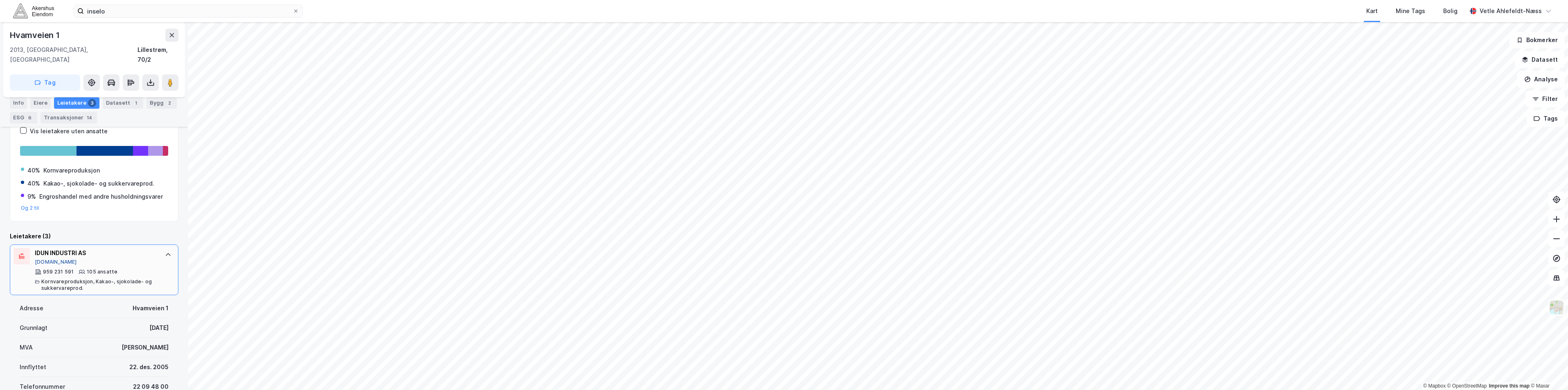
drag, startPoint x: 51, startPoint y: 252, endPoint x: 40, endPoint y: 253, distance: 11.0
click at [40, 259] on button "[DOMAIN_NAME]" at bounding box center [55, 262] width 42 height 7
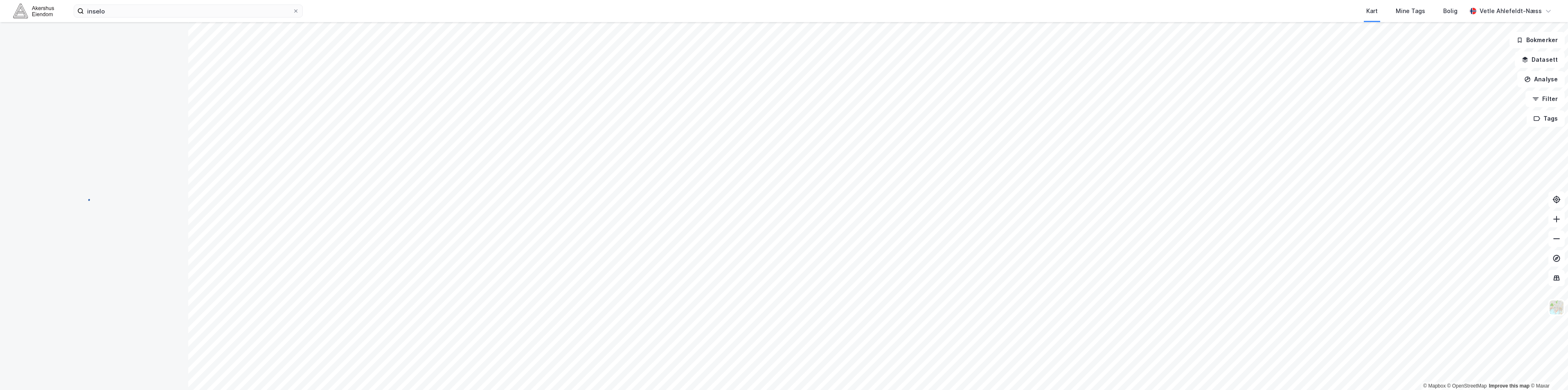
scroll to position [3, 0]
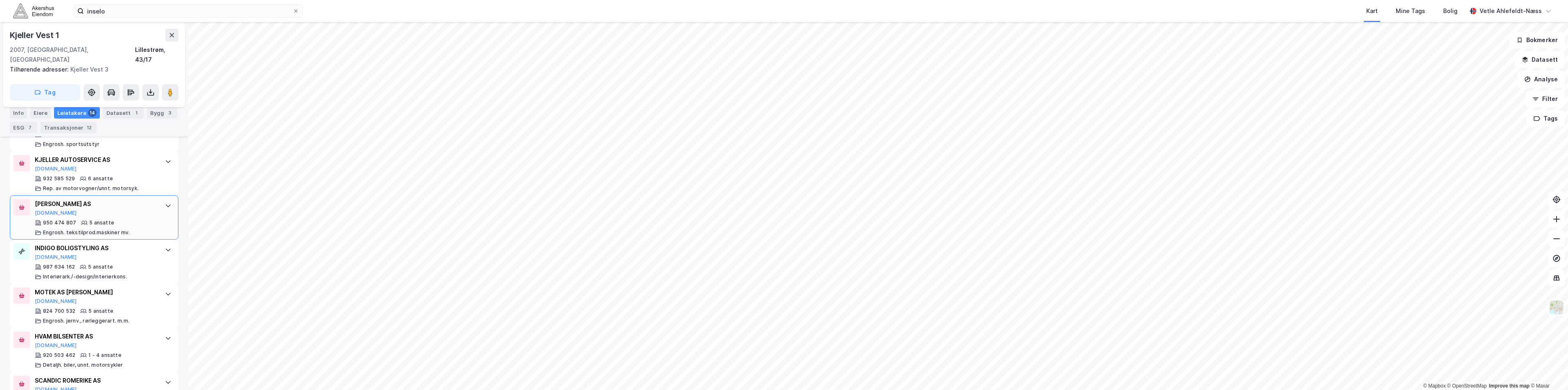
scroll to position [391, 0]
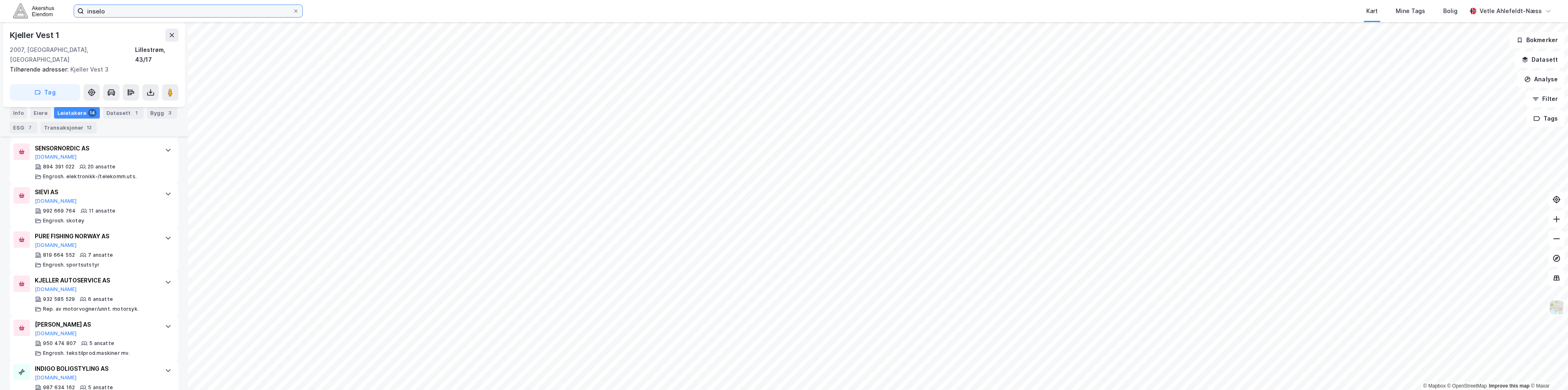
click at [174, 13] on input "inselo" at bounding box center [188, 11] width 209 height 12
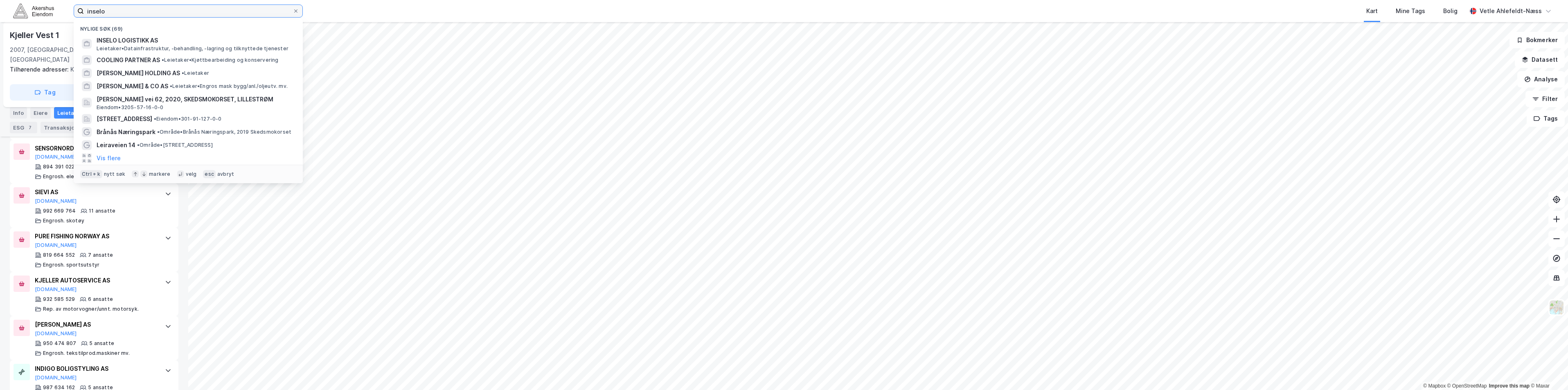
click at [174, 13] on input "inselo" at bounding box center [188, 11] width 209 height 12
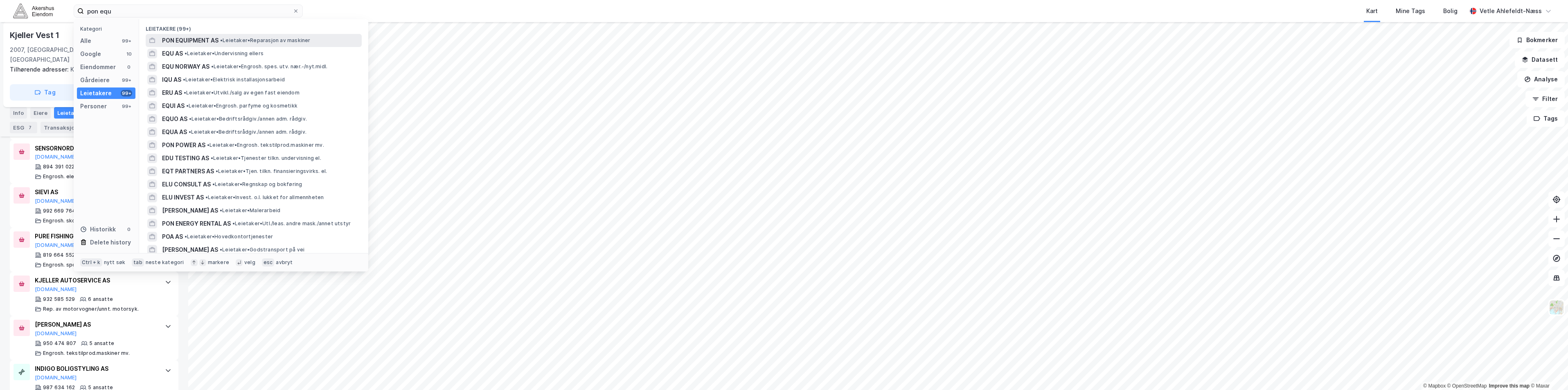
click at [241, 40] on span "• Leietaker • Reparasjon av maskiner" at bounding box center [265, 40] width 91 height 7
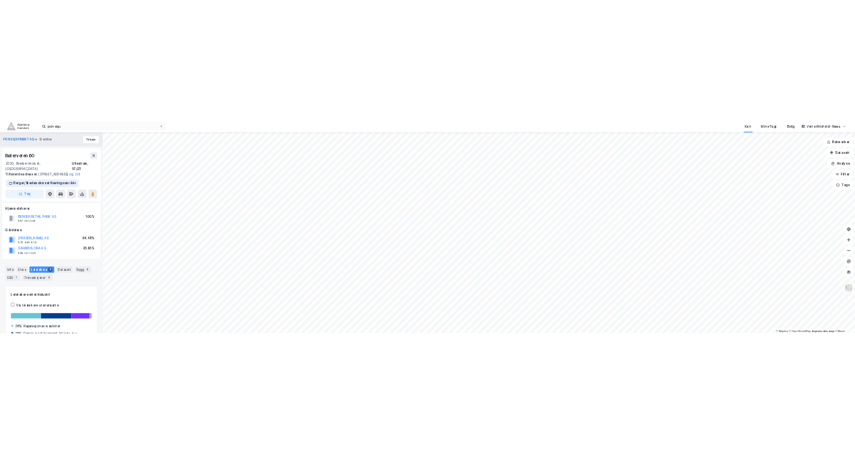
scroll to position [118, 0]
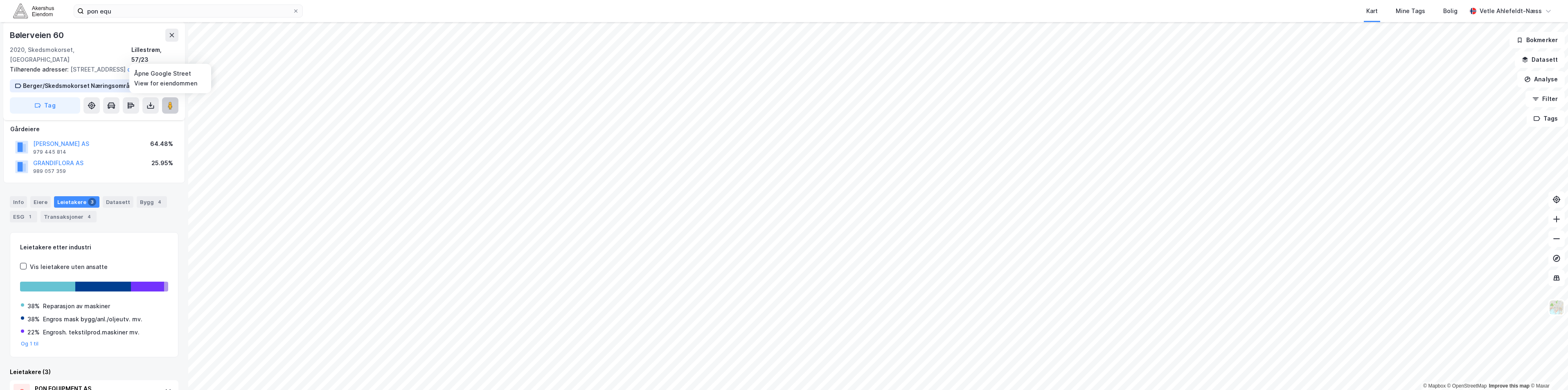
click at [172, 102] on icon at bounding box center [170, 105] width 8 height 8
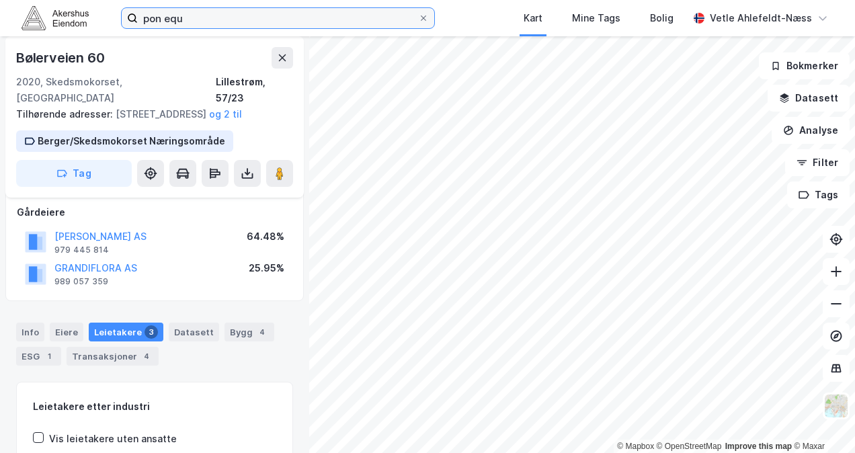
click at [212, 20] on input "pon equ" at bounding box center [278, 18] width 280 height 20
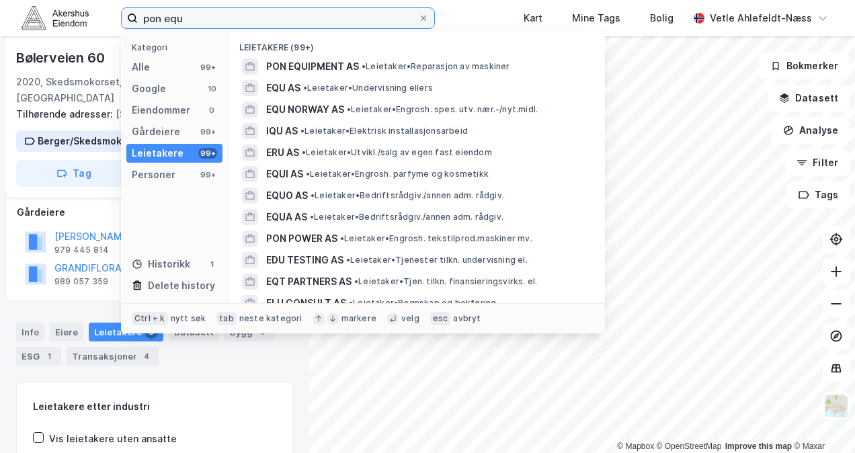
click at [212, 20] on input "pon equ" at bounding box center [278, 18] width 280 height 20
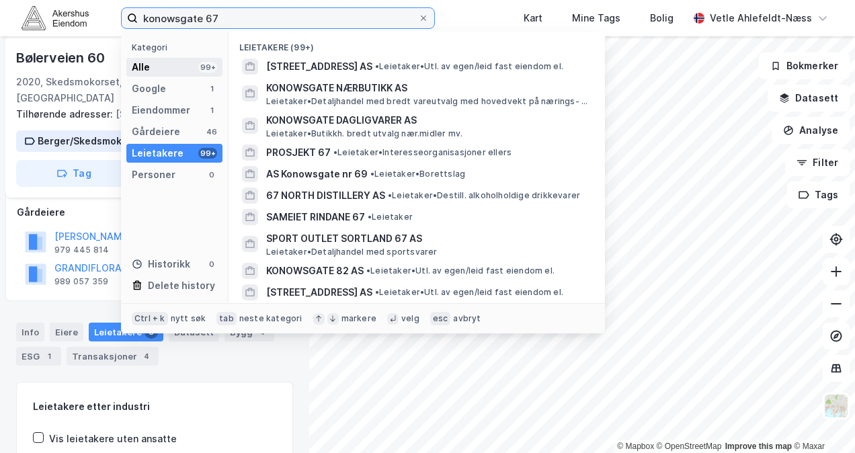
type input "konowsgate 67"
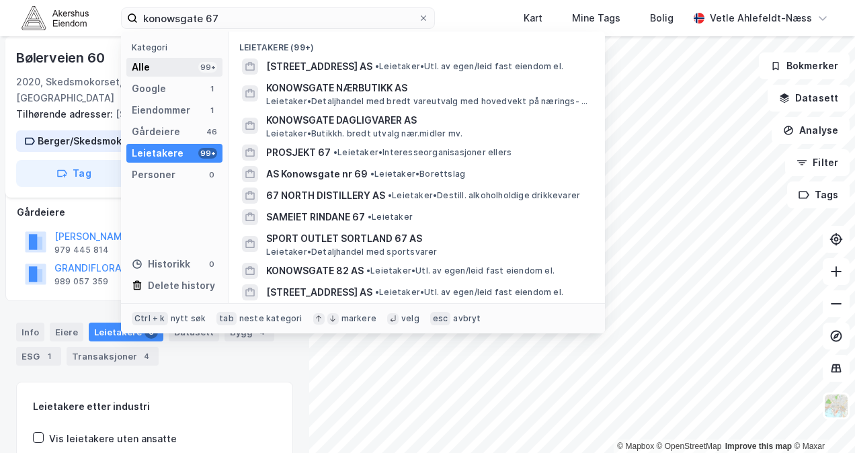
click at [177, 69] on div "Alle 99+" at bounding box center [174, 67] width 96 height 19
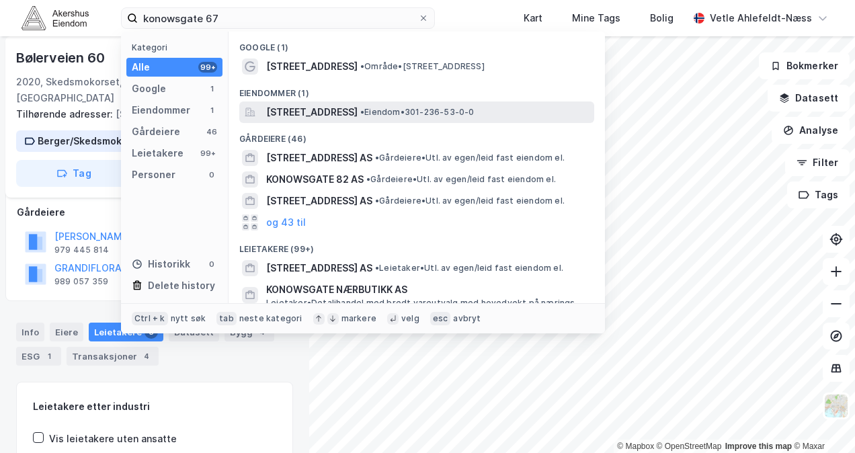
click at [358, 115] on span "[STREET_ADDRESS]" at bounding box center [311, 112] width 91 height 16
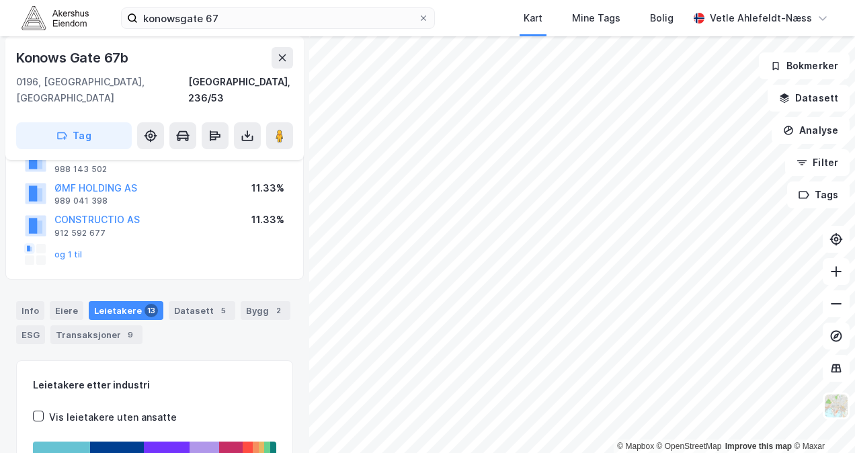
scroll to position [93, 0]
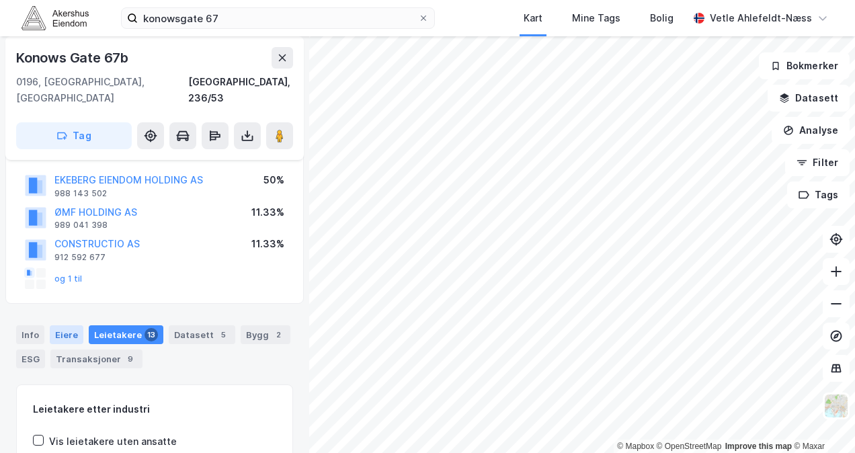
click at [56, 325] on div "Eiere" at bounding box center [67, 334] width 34 height 19
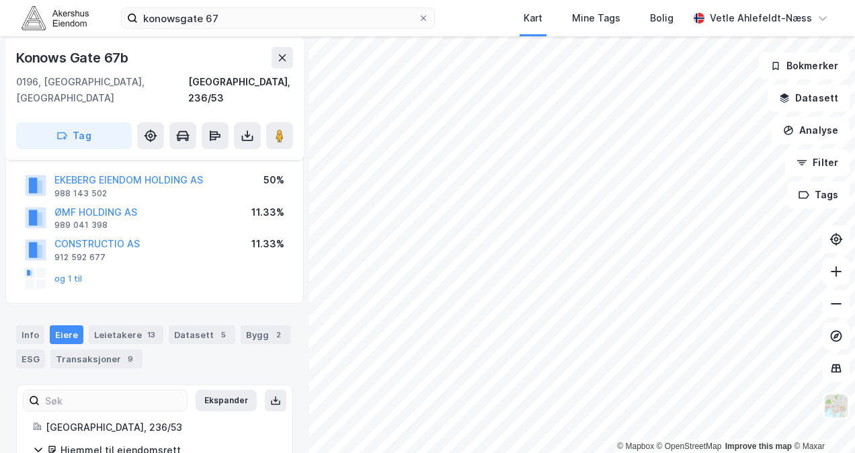
scroll to position [161, 0]
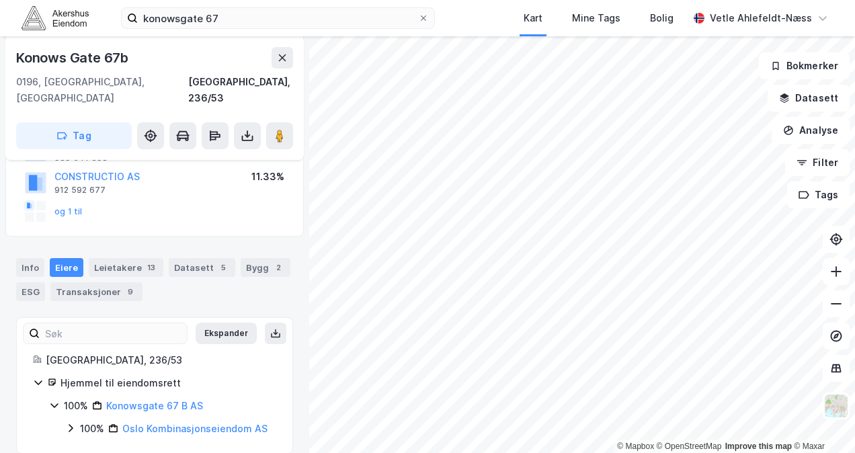
click at [70, 423] on icon at bounding box center [70, 428] width 11 height 11
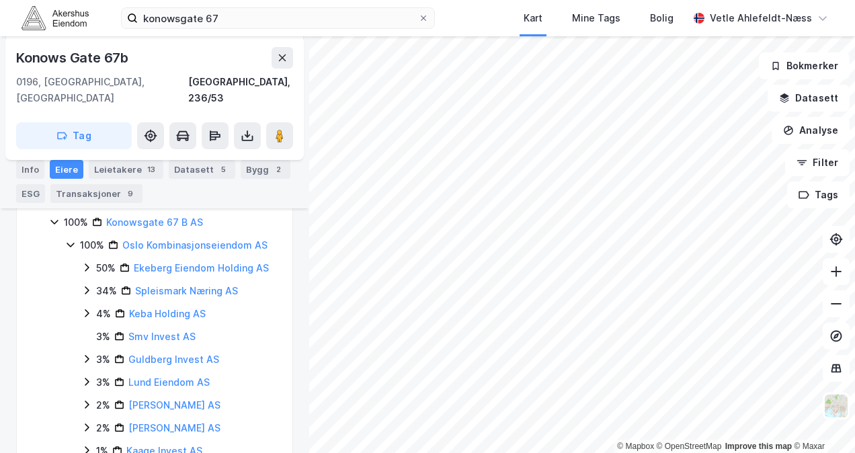
scroll to position [332, 0]
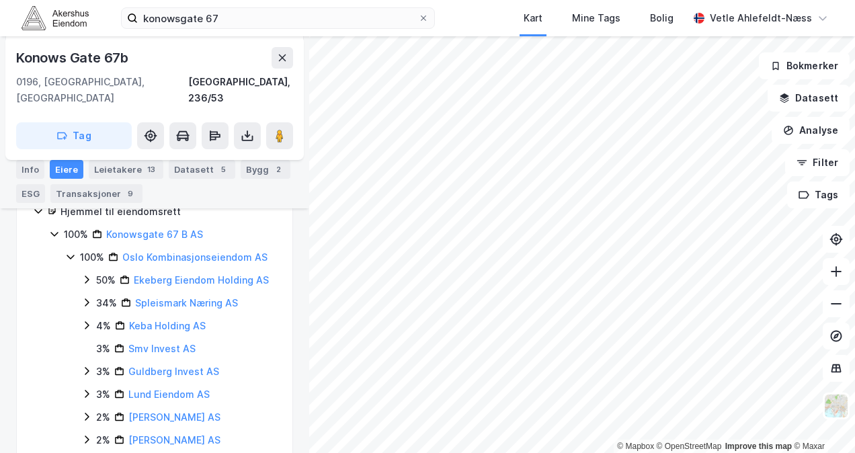
click at [85, 274] on icon at bounding box center [86, 279] width 11 height 11
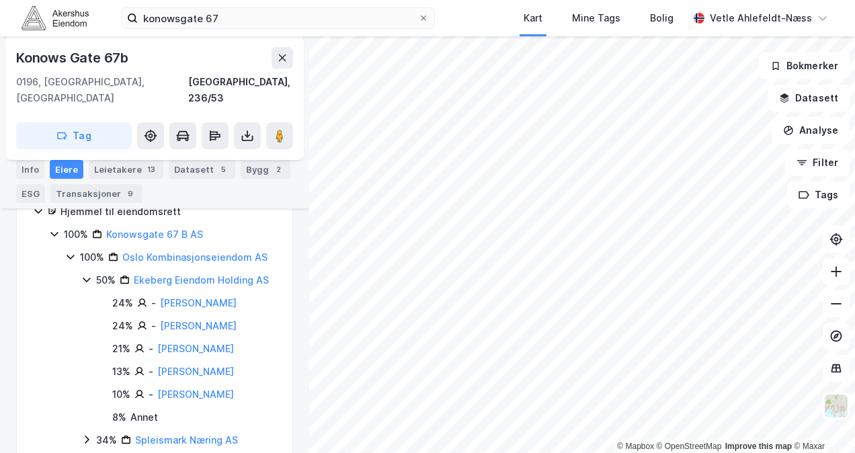
click at [85, 274] on icon at bounding box center [86, 279] width 11 height 11
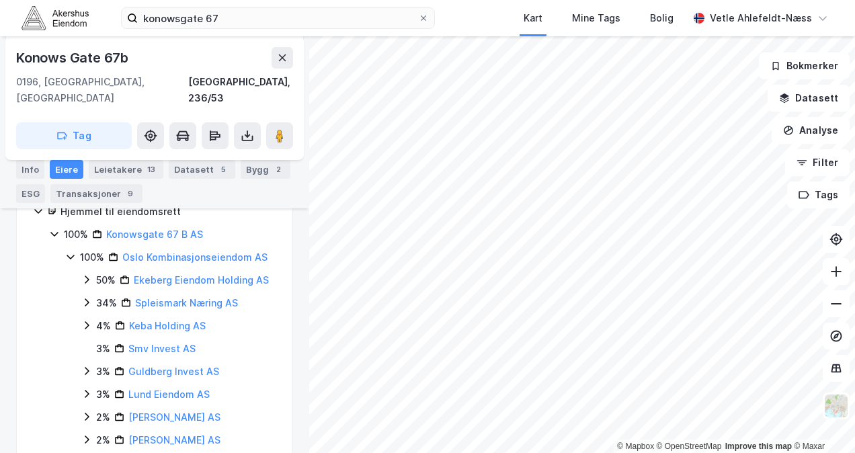
click at [69, 251] on icon at bounding box center [70, 256] width 11 height 11
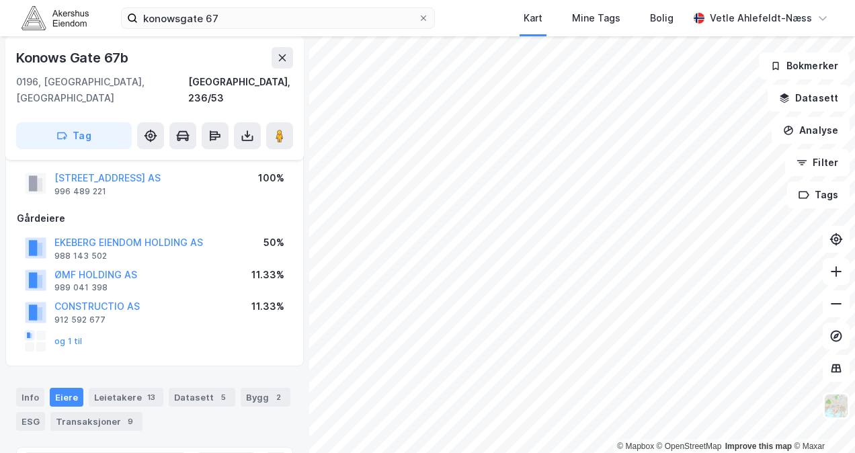
scroll to position [0, 0]
